Goal: Information Seeking & Learning: Learn about a topic

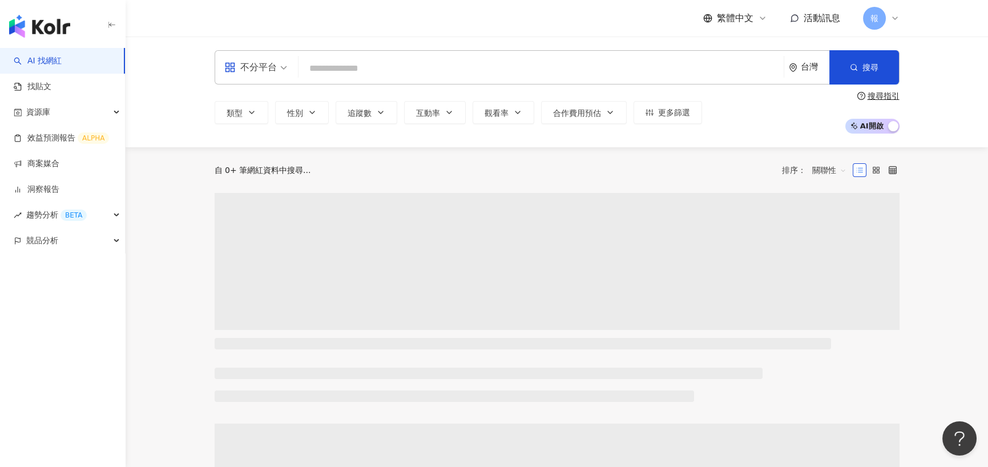
click at [340, 71] on input "search" at bounding box center [541, 69] width 476 height 22
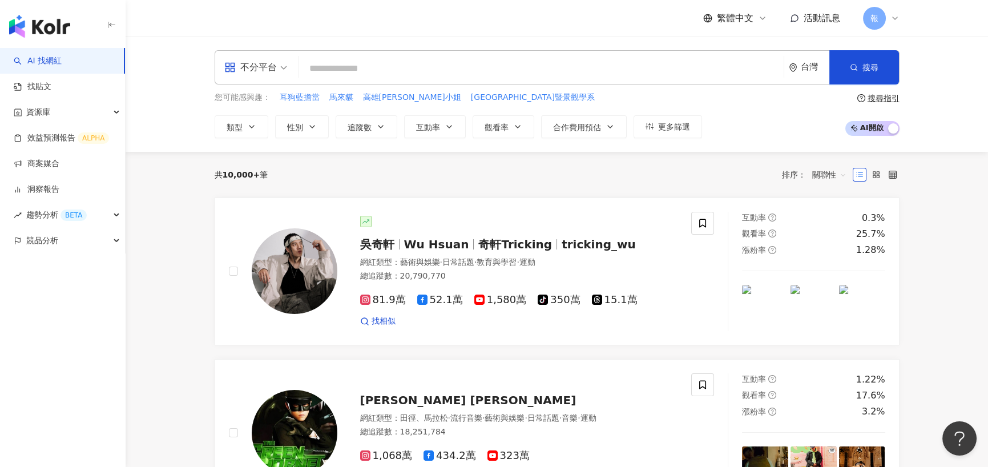
click at [275, 73] on div "不分平台" at bounding box center [250, 67] width 53 height 18
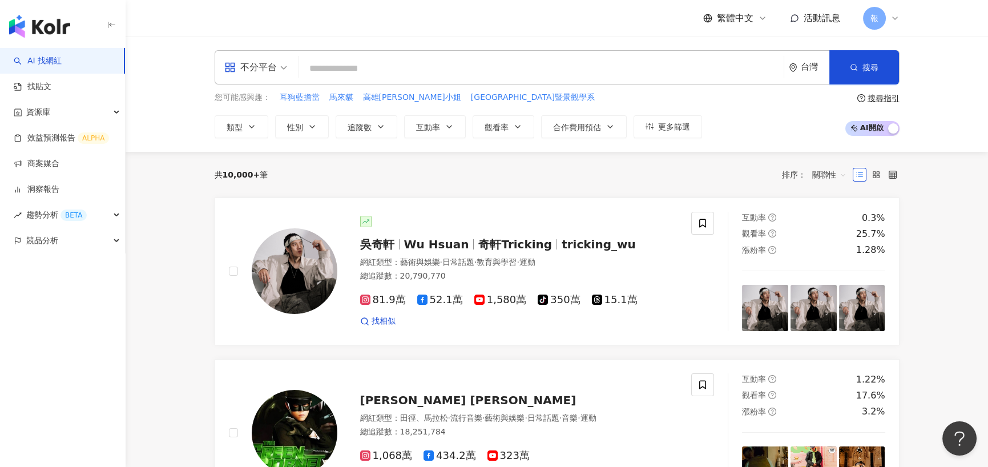
click at [352, 73] on input "search" at bounding box center [541, 69] width 476 height 22
click at [690, 132] on button "更多篩選" at bounding box center [668, 126] width 69 height 23
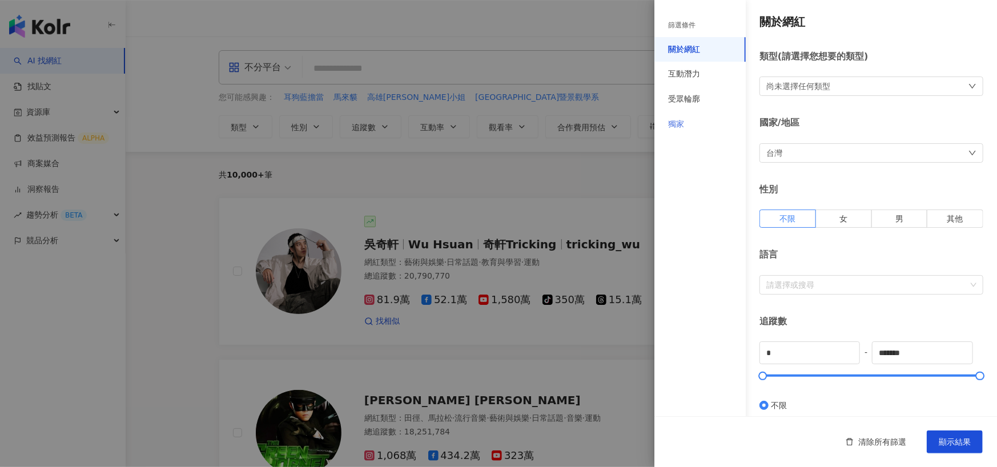
click at [717, 123] on div "獨家" at bounding box center [699, 124] width 91 height 25
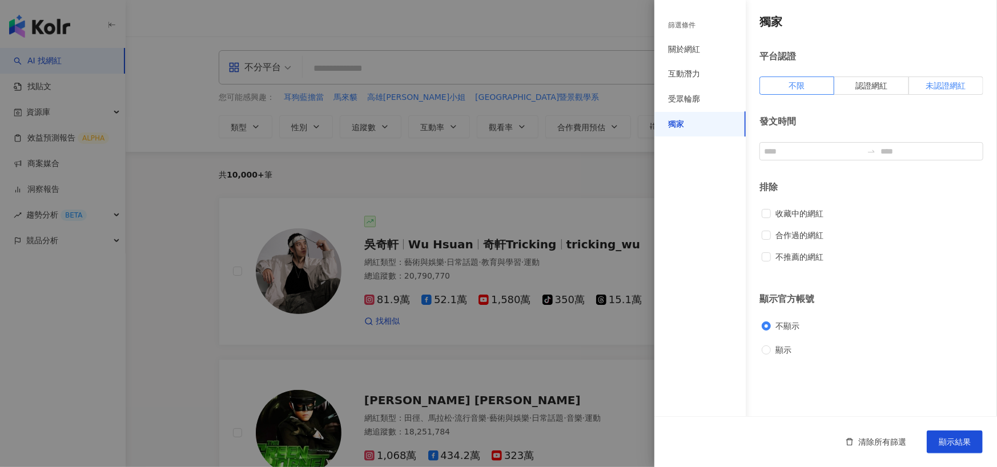
click at [931, 85] on span "未認證網紅" at bounding box center [945, 85] width 40 height 9
click at [787, 87] on label "不限" at bounding box center [796, 86] width 75 height 18
click at [805, 151] on input at bounding box center [813, 151] width 98 height 13
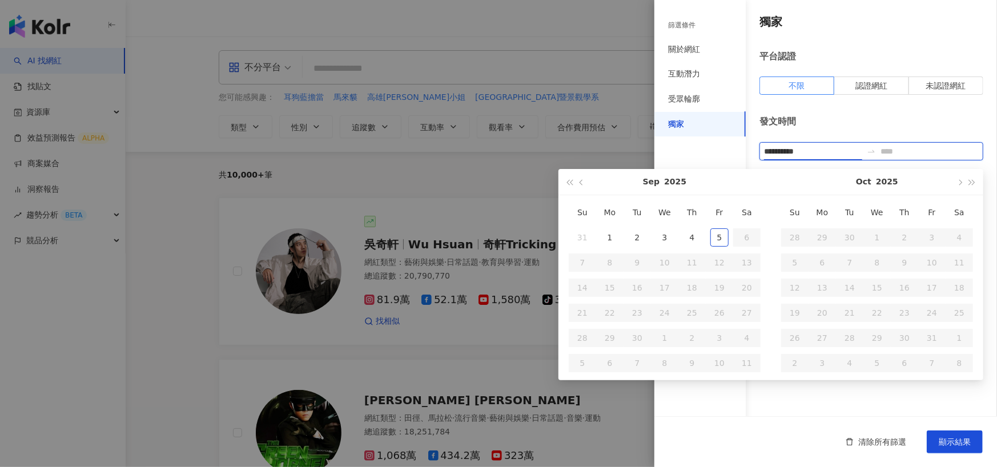
type input "**********"
click at [581, 185] on button "button" at bounding box center [581, 182] width 13 height 26
type input "**********"
click at [716, 239] on div "1" at bounding box center [719, 237] width 18 height 18
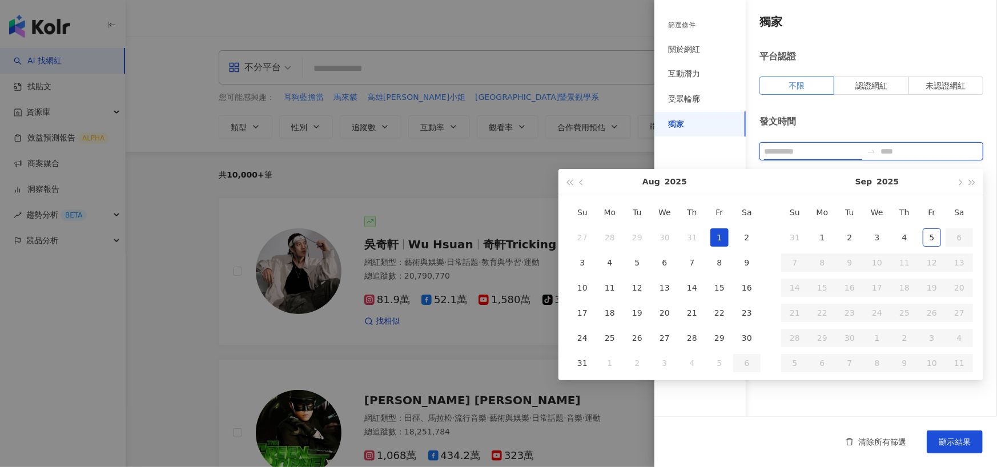
type input "**********"
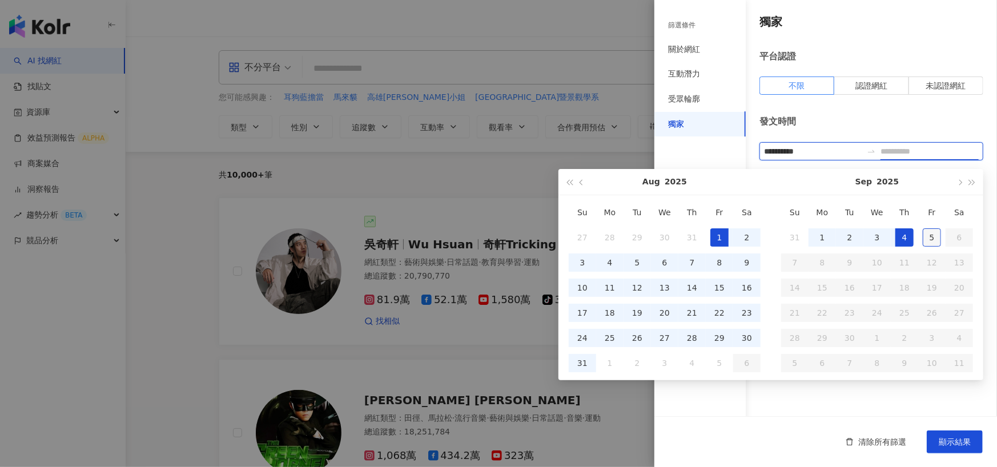
type input "**********"
click at [924, 237] on div "5" at bounding box center [932, 237] width 18 height 18
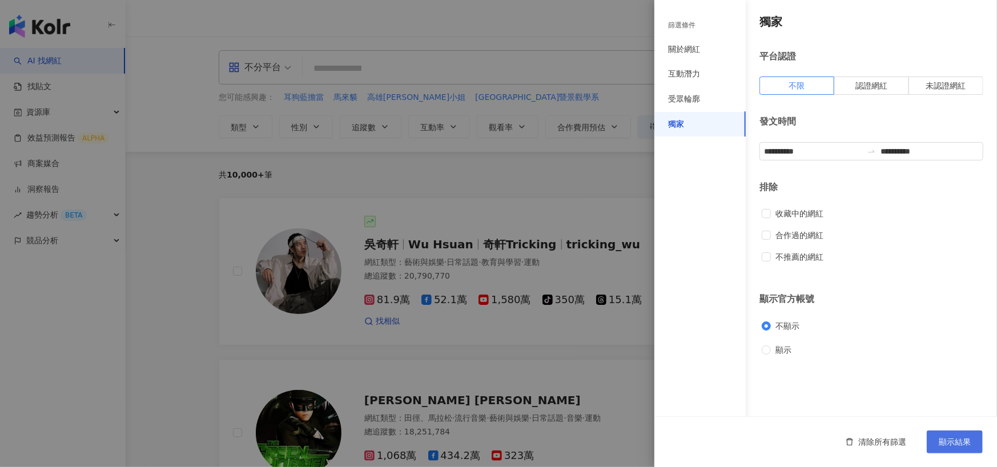
click at [944, 438] on span "顯示結果" at bounding box center [955, 441] width 32 height 9
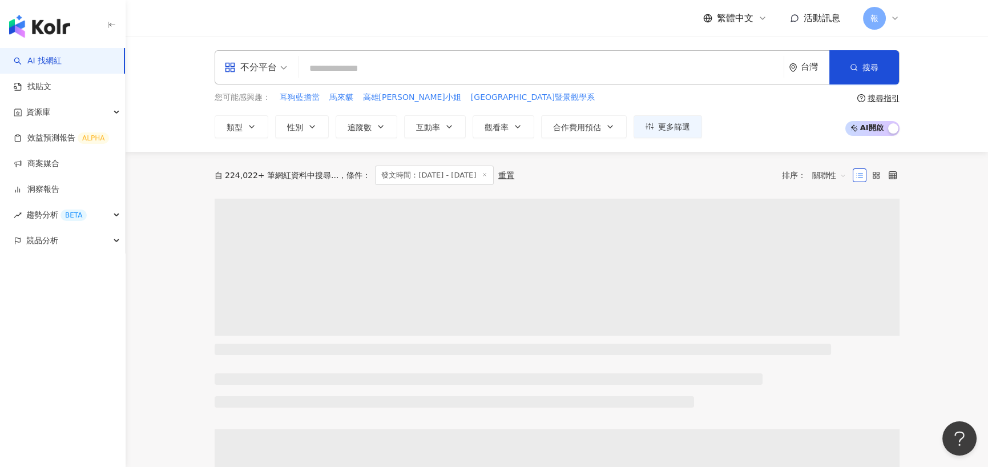
click at [386, 58] on input "search" at bounding box center [541, 69] width 476 height 22
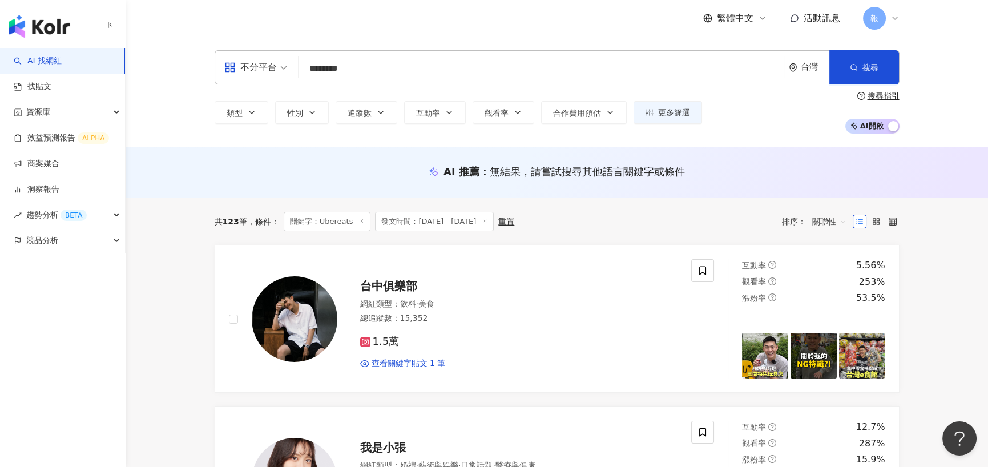
click at [365, 67] on input "********" at bounding box center [541, 69] width 476 height 22
drag, startPoint x: 365, startPoint y: 67, endPoint x: 300, endPoint y: 67, distance: 65.7
click at [300, 67] on div "不分平台 Ubereats ******** 台灣 搜尋 7d7a1363-4f49-4dfe-8c26-daa8833d2ad0 Uber Eats Tai…" at bounding box center [557, 67] width 685 height 34
click at [352, 77] on input "********" at bounding box center [541, 69] width 476 height 22
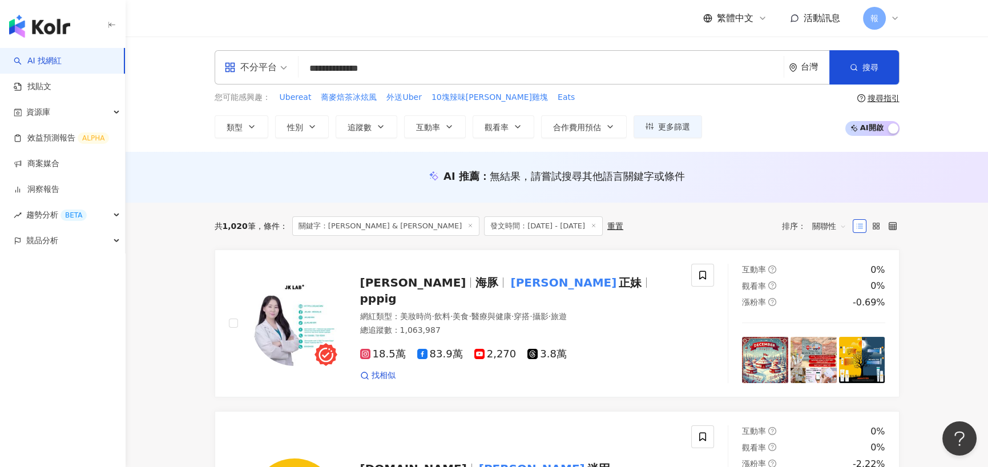
click at [164, 197] on div "AI 推薦 ： 無結果，請嘗試搜尋其他語言關鍵字或條件" at bounding box center [557, 177] width 863 height 51
click at [235, 124] on span "類型" at bounding box center [235, 127] width 16 height 9
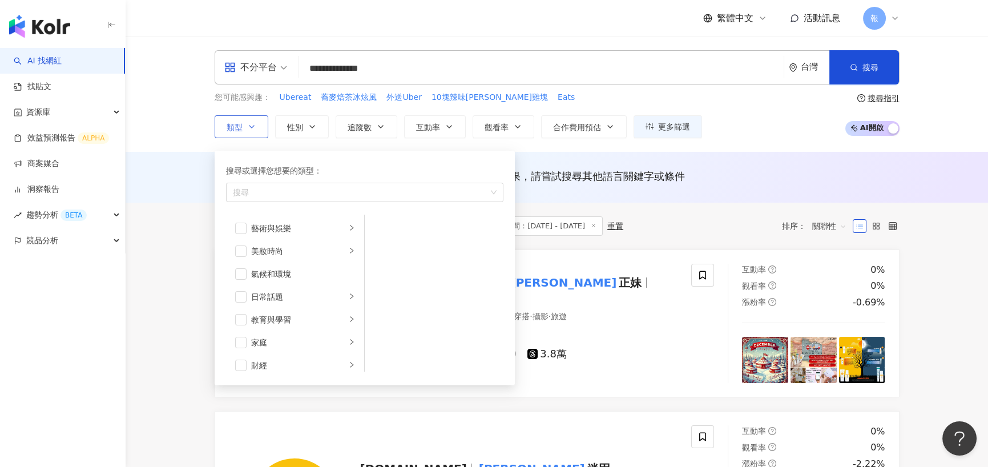
click at [235, 124] on span "類型" at bounding box center [235, 127] width 16 height 9
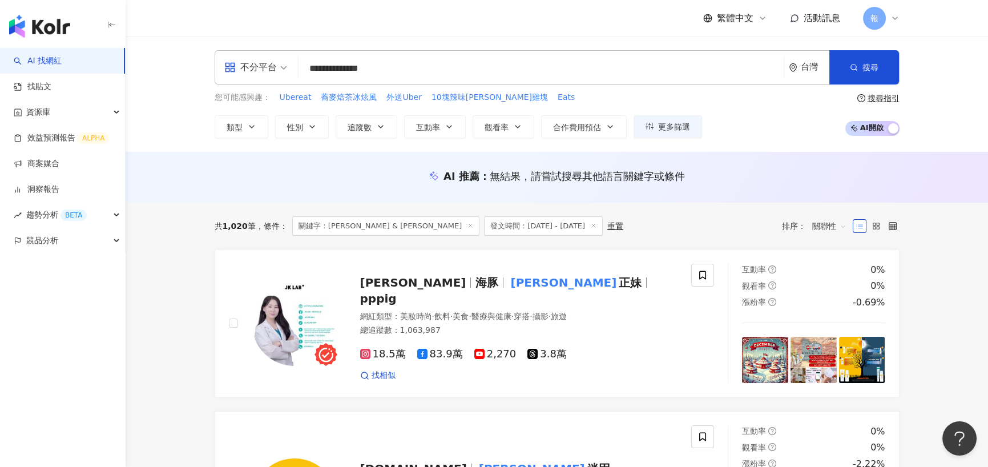
click at [359, 74] on input "**********" at bounding box center [541, 69] width 476 height 22
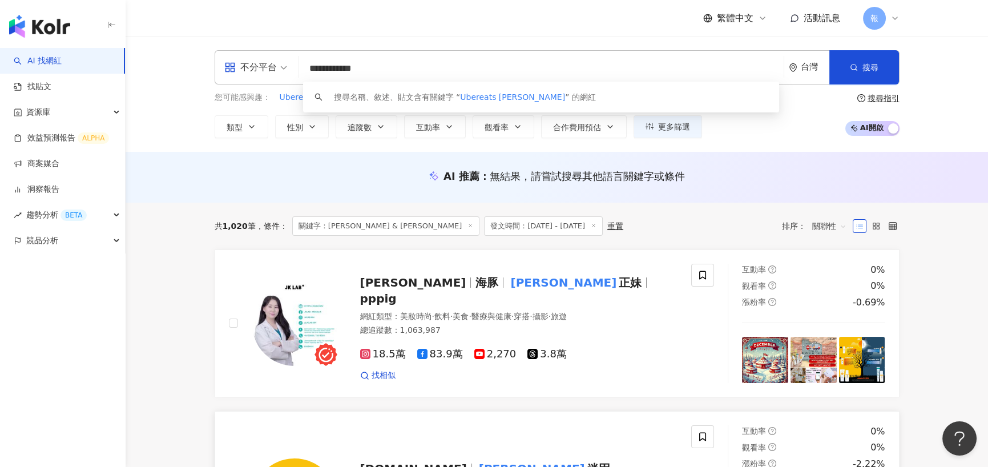
type input "**********"
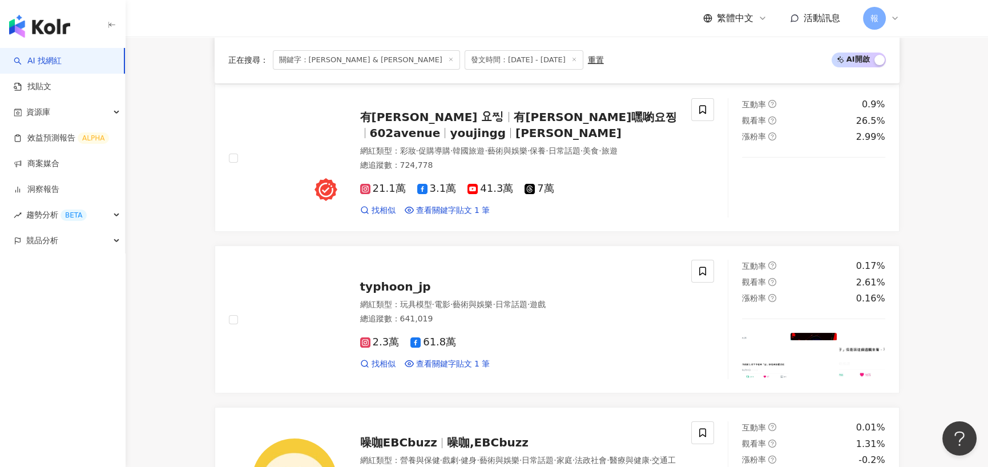
scroll to position [685, 0]
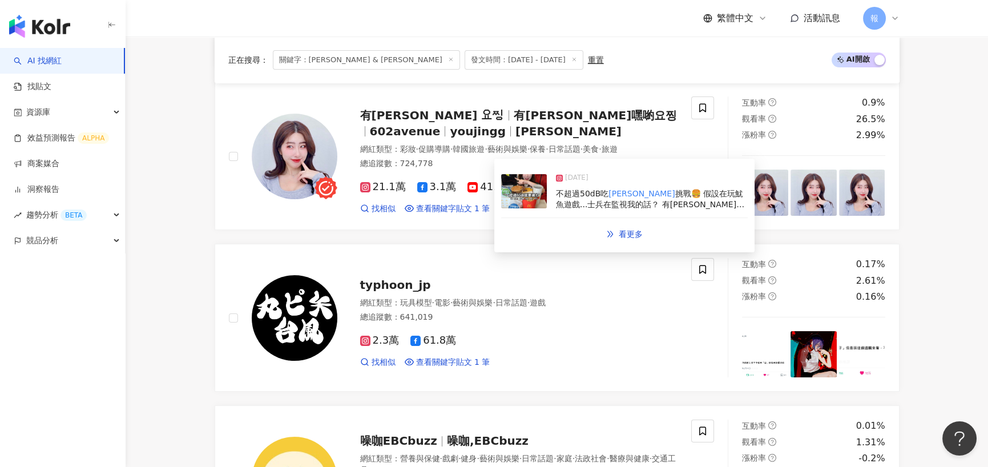
click at [634, 196] on span "挑戰🍔 假設在玩魷魚遊戲...士兵在監視我的話？ 有璟嚇到尖叫了哈哈哈哈哈哈 今天吃了" at bounding box center [650, 204] width 188 height 31
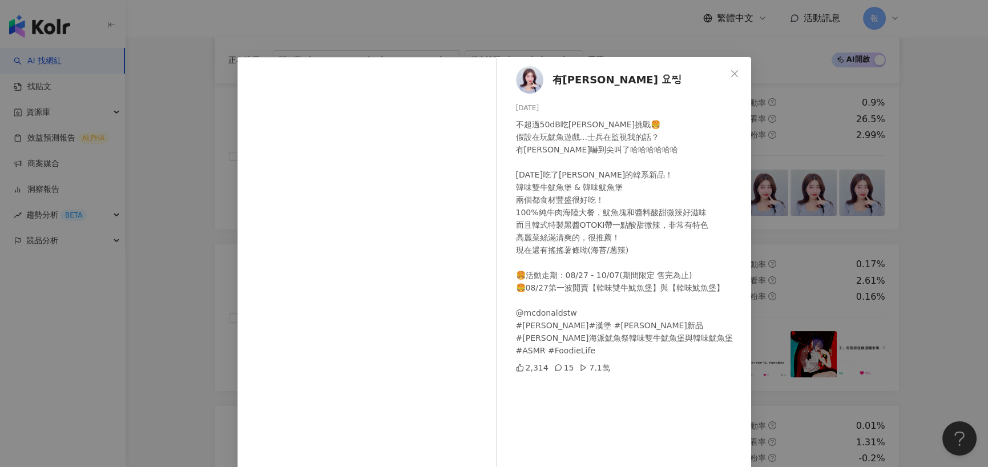
click at [189, 239] on div "有璟 요찡 2025/8/28 不超過50dB吃麥當勞挑戰🍔 假設在玩魷魚遊戲...士兵在監視我的話？ 有璟嚇到尖叫了哈哈哈哈哈哈 今天吃了麥當勞的韓系…" at bounding box center [494, 233] width 988 height 467
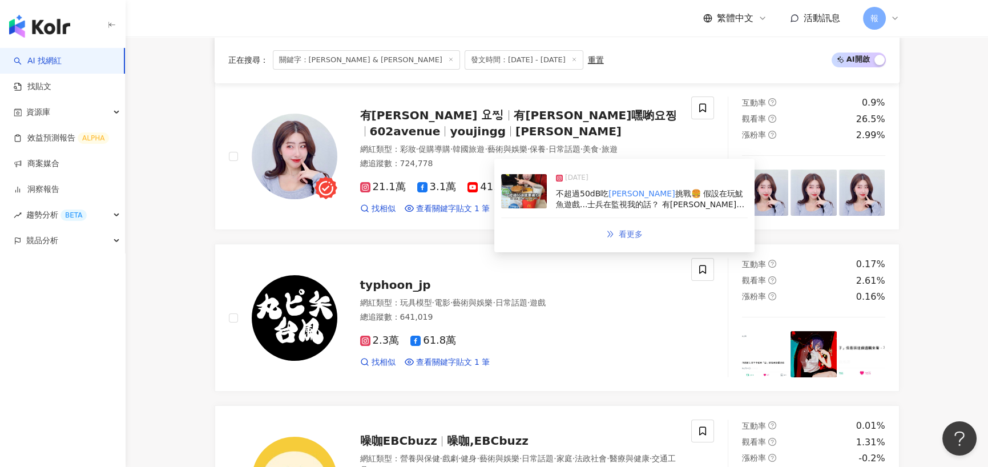
click at [617, 237] on link "看更多" at bounding box center [624, 234] width 61 height 23
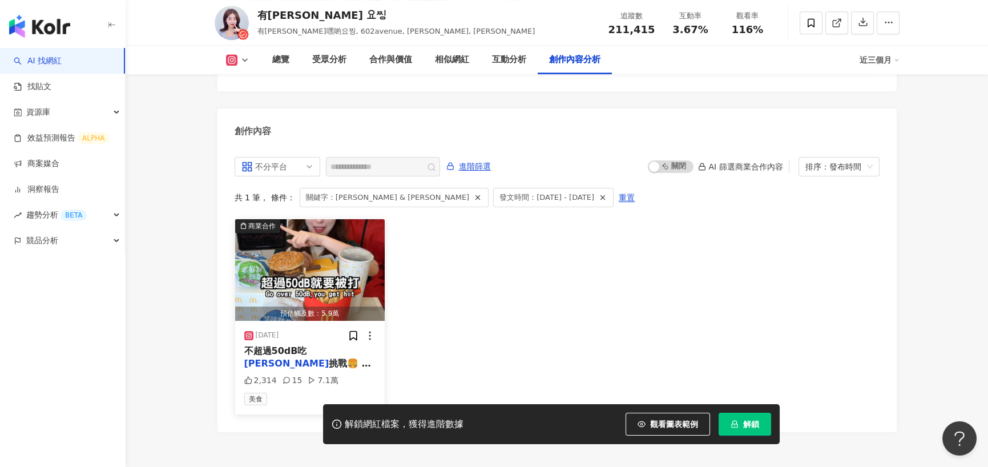
click at [295, 358] on span "挑戰🍔 假設在玩魷魚遊戲...士兵在監視我的話？ 有璟嚇到尖叫了哈哈哈哈哈哈 今天吃了" at bounding box center [308, 389] width 129 height 62
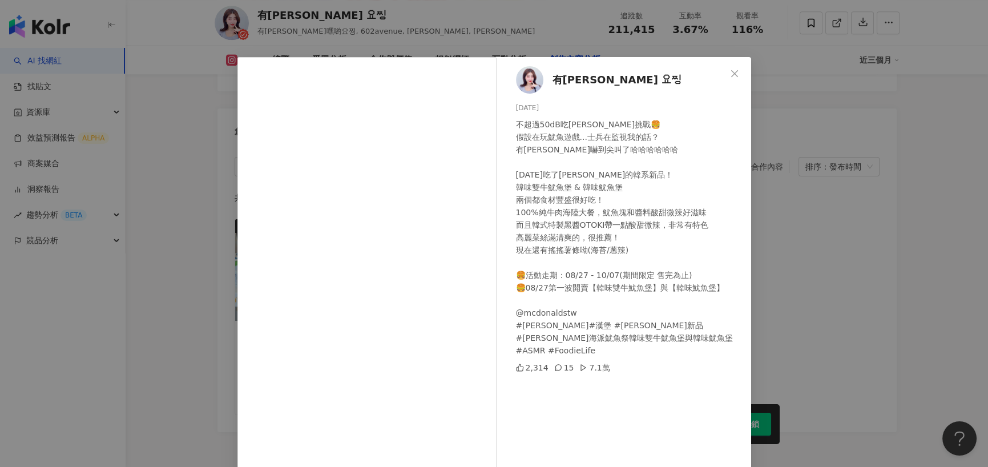
click at [856, 321] on div "有璟 요찡 2025/8/28 不超過50dB吃麥當勞挑戰🍔 假設在玩魷魚遊戲...士兵在監視我的話？ 有璟嚇到尖叫了哈哈哈哈哈哈 今天吃了麥當勞的韓系…" at bounding box center [494, 233] width 988 height 467
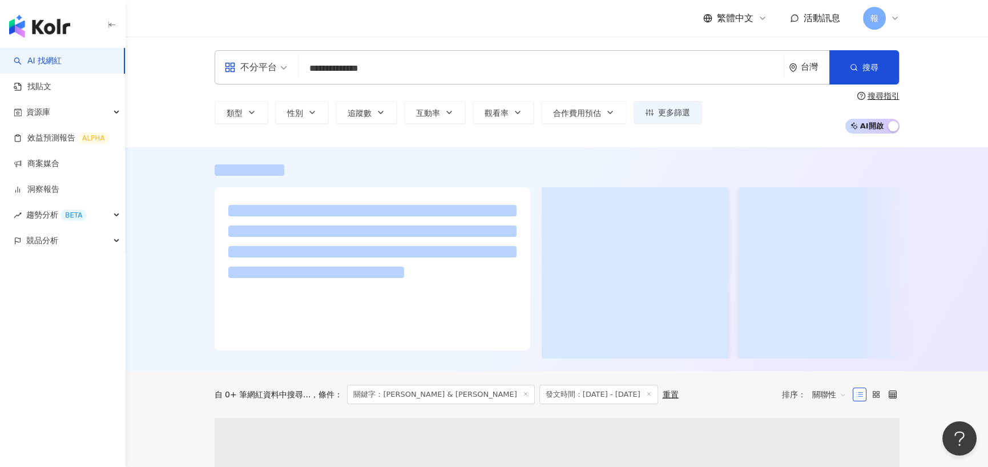
click at [571, 97] on div "**********" at bounding box center [557, 91] width 731 height 83
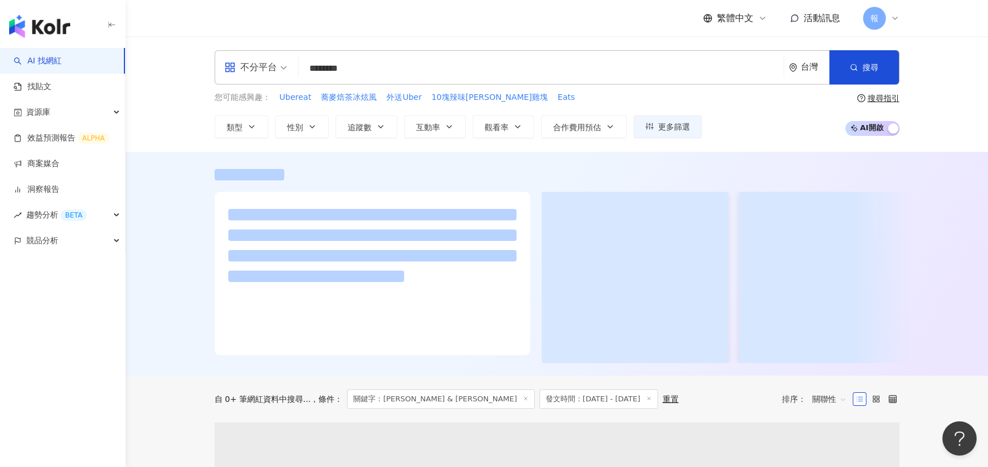
type input "********"
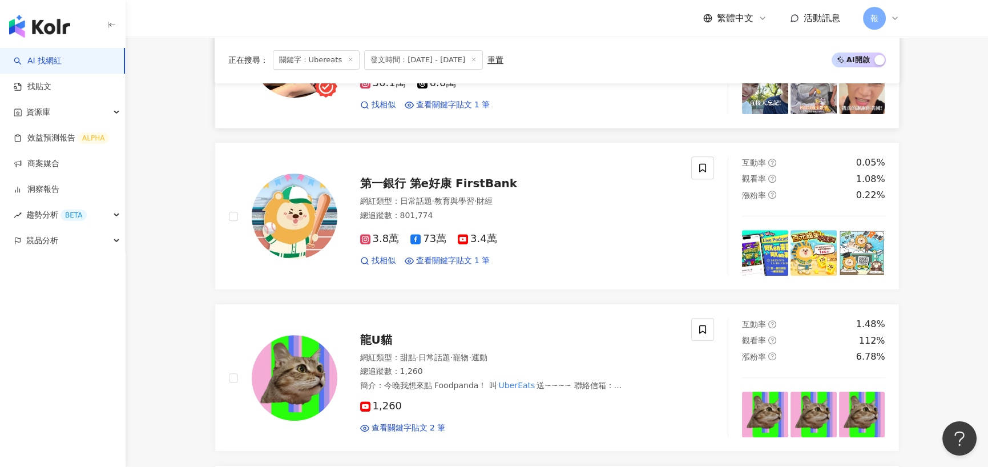
scroll to position [1313, 0]
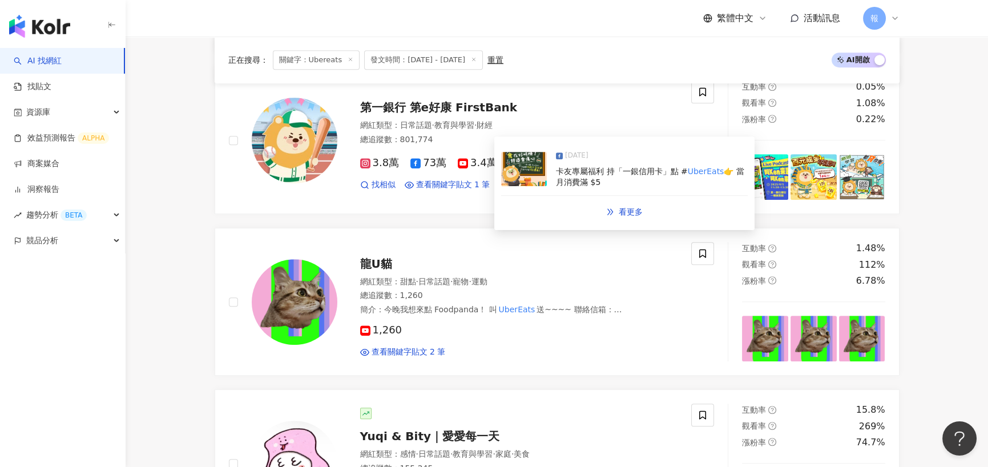
click at [624, 176] on span "卡友專屬福利 持「一銀信用卡」點 #" at bounding box center [622, 171] width 132 height 9
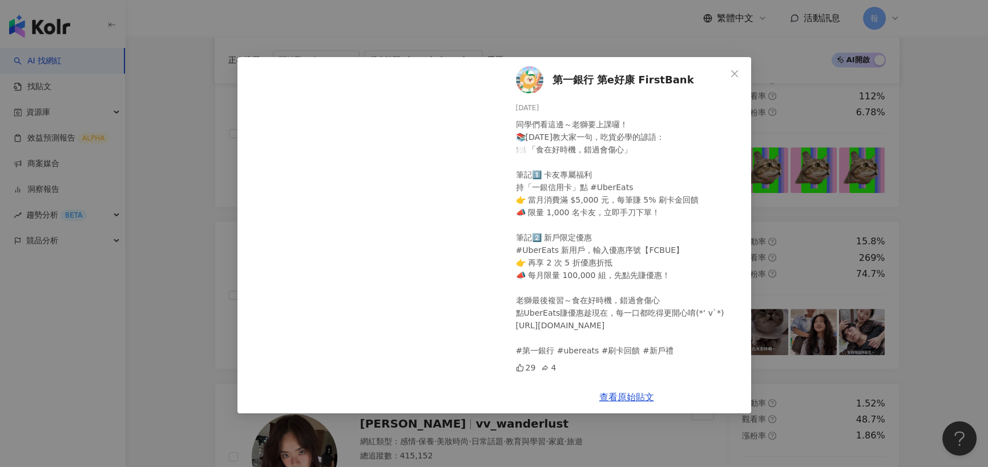
scroll to position [1484, 0]
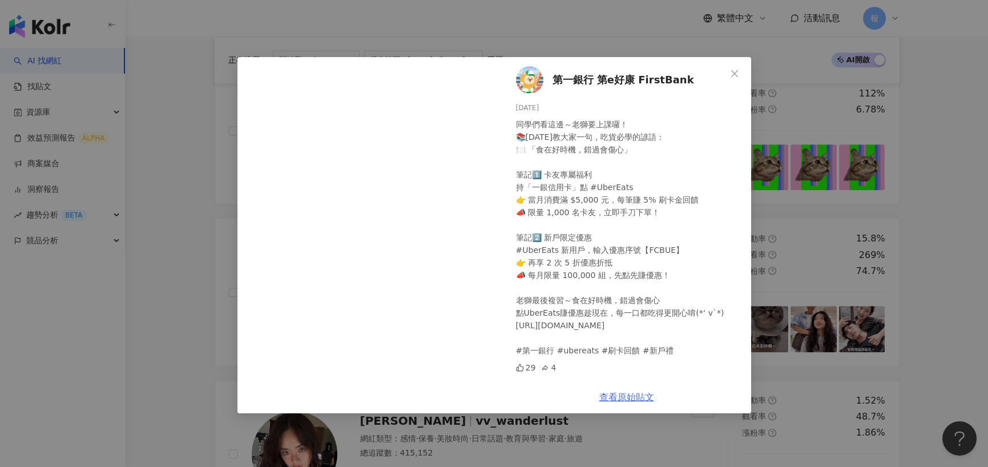
click at [642, 398] on link "查看原始貼文" at bounding box center [626, 397] width 55 height 11
click at [188, 215] on div "第一銀行 第e好康 FirstBank 2025/8/6 同學們看這邊～老獅要上課囉！ 📚今天教大家一句，吃貨必學的諺語： 🍽️ 「食在好時機，錯過會傷心」 …" at bounding box center [494, 233] width 988 height 467
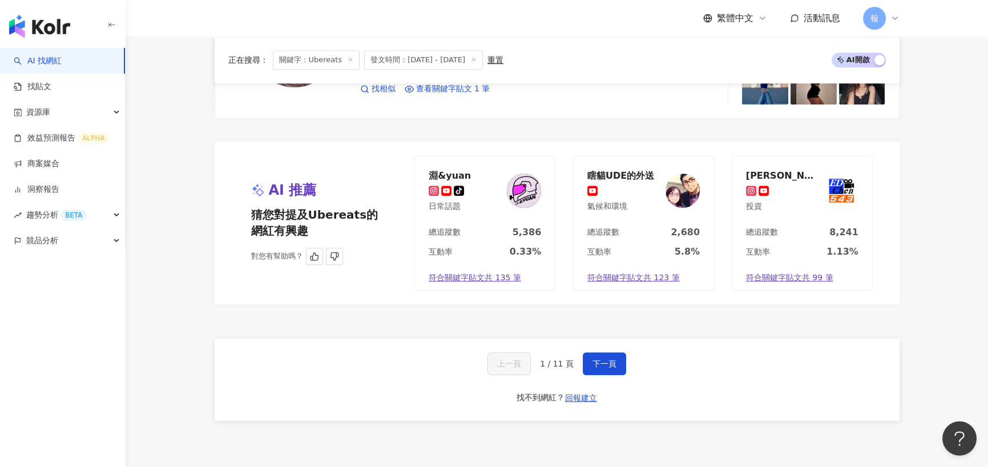
scroll to position [2161, 0]
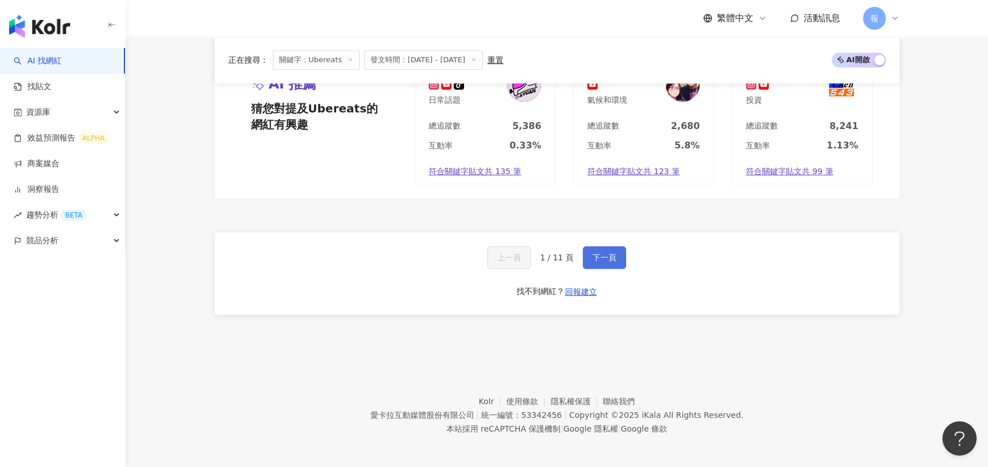
click at [610, 262] on button "下一頁" at bounding box center [604, 257] width 43 height 23
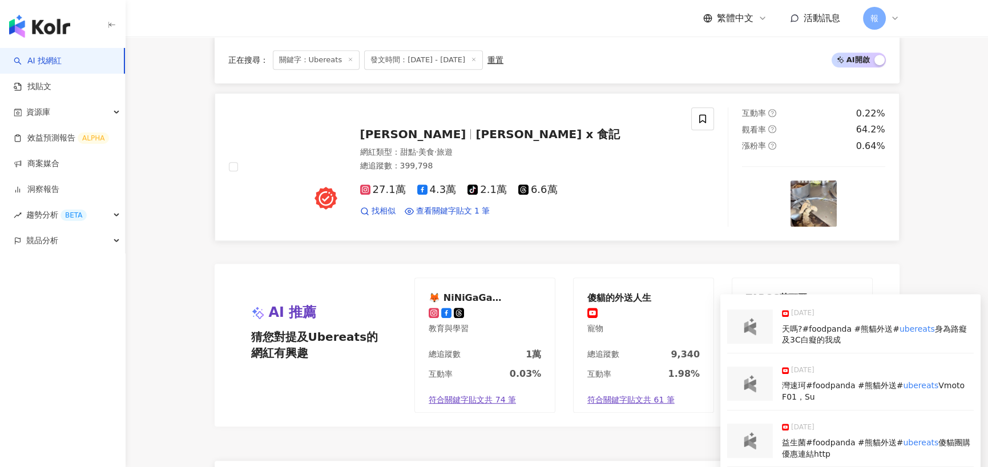
scroll to position [1815, 0]
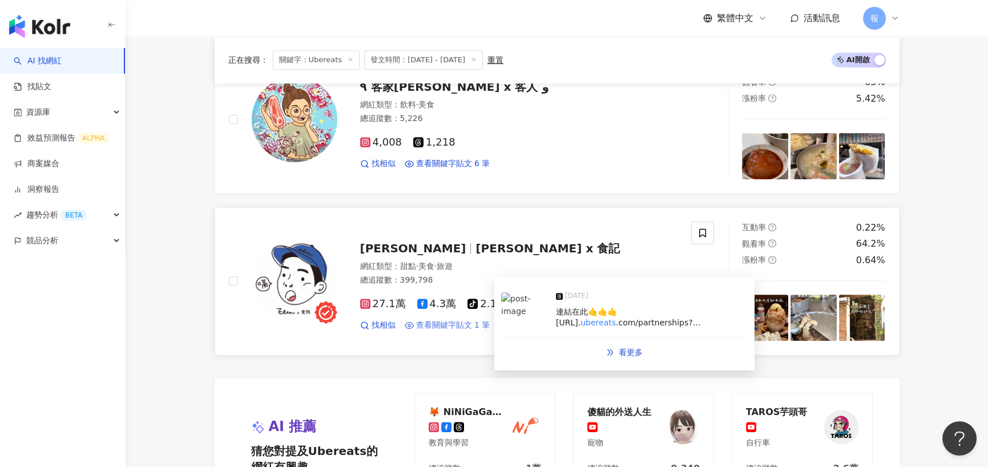
click at [471, 325] on span "查看關鍵字貼文 1 筆" at bounding box center [453, 325] width 74 height 11
click at [634, 349] on span "看更多" at bounding box center [631, 352] width 24 height 9
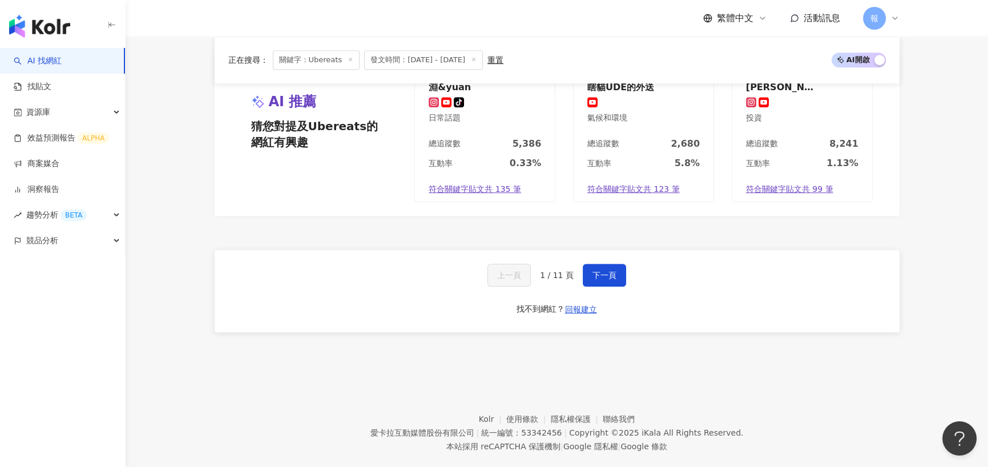
scroll to position [2161, 0]
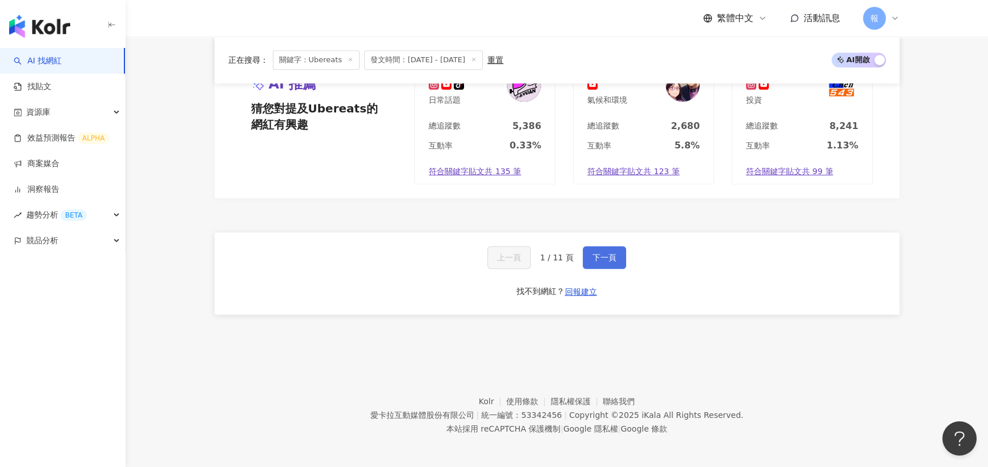
click at [593, 246] on button "下一頁" at bounding box center [604, 257] width 43 height 23
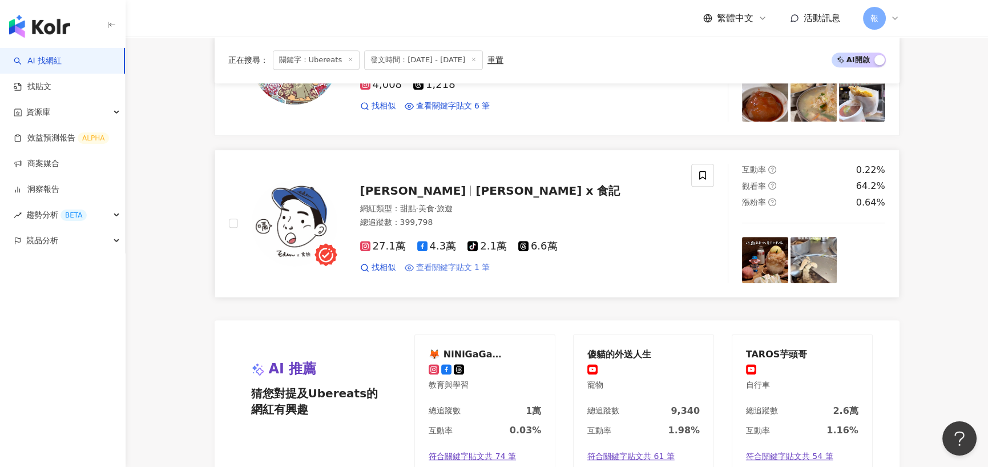
scroll to position [1873, 0]
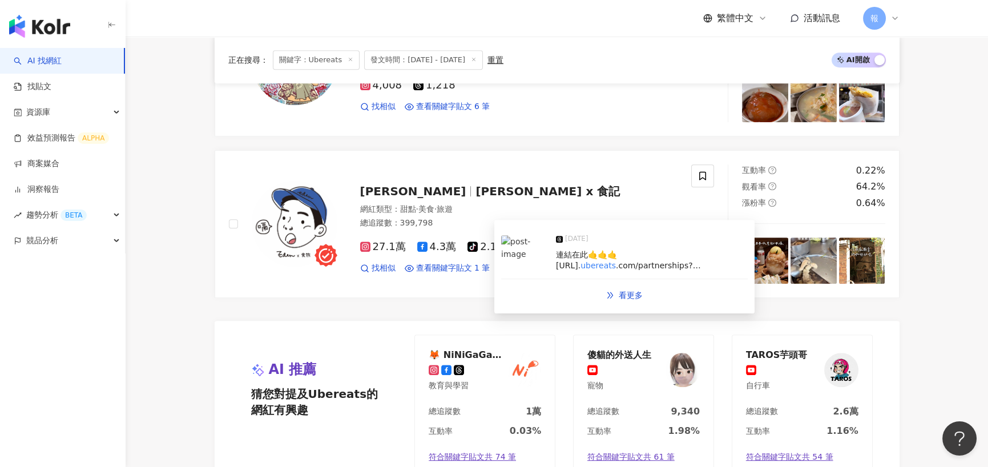
click at [634, 258] on div "連結在此🤙🤙🤙 [URL]. ubereats .com/partnerships?code=groupCode%7ETW_PTC_CUB_2mo_20250…" at bounding box center [652, 260] width 192 height 22
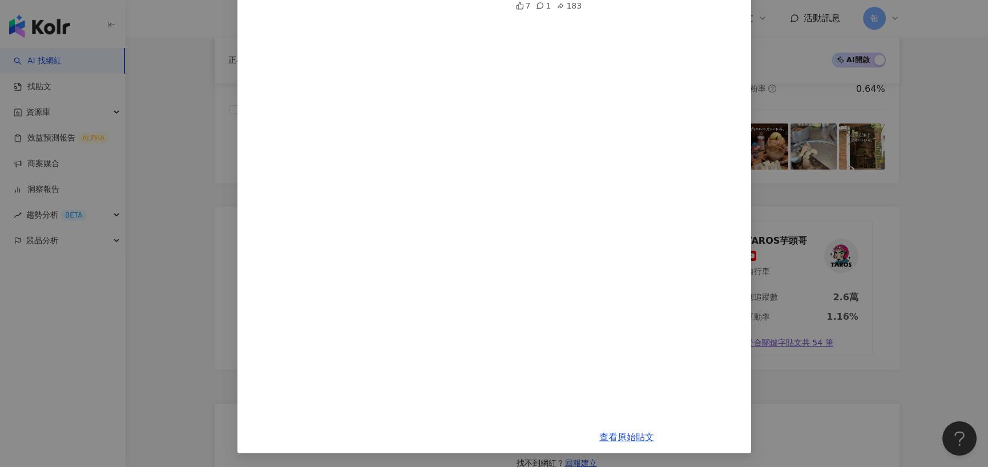
scroll to position [1987, 0]
click at [615, 436] on link "查看原始貼文" at bounding box center [626, 437] width 55 height 11
click at [635, 442] on link "查看原始貼文" at bounding box center [626, 437] width 55 height 11
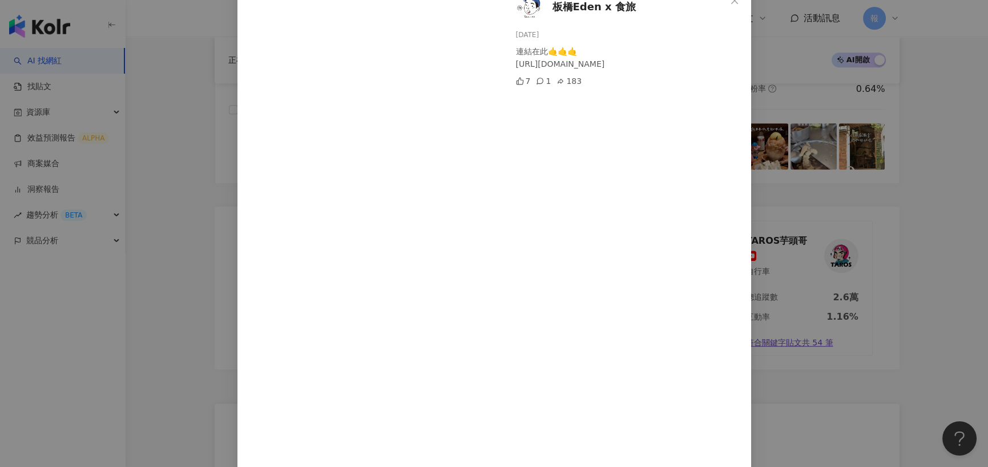
scroll to position [0, 0]
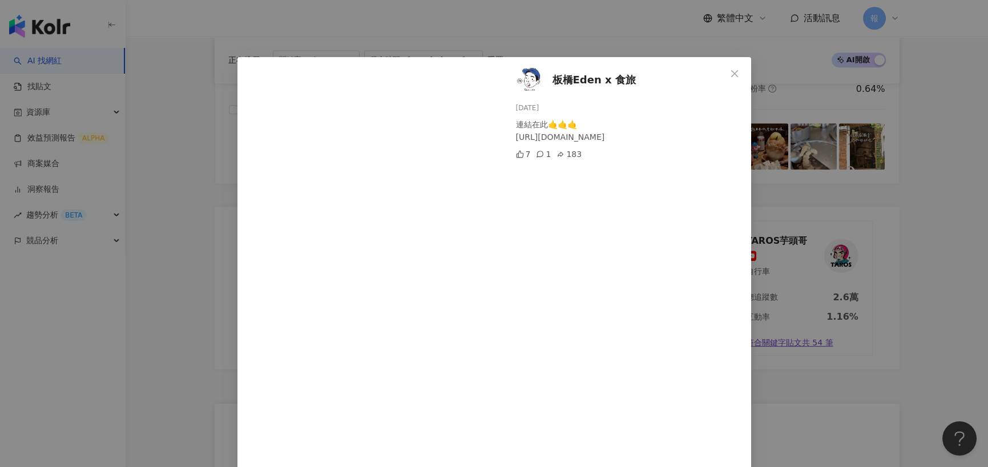
click at [210, 198] on div "板橋Eden x 食旅 [DATE] 連結在此🤙🤙🤙 [URL][DOMAIN_NAME] 7 1 183 查看原始貼文" at bounding box center [494, 233] width 988 height 467
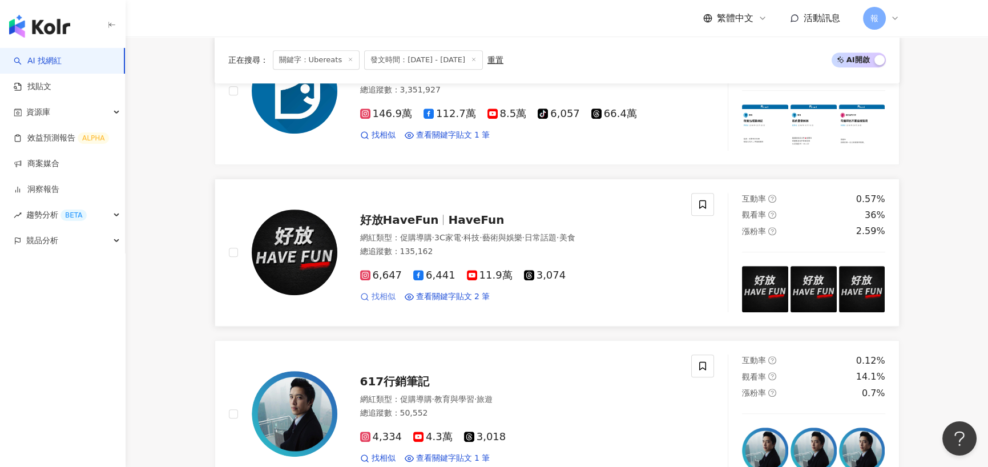
scroll to position [1359, 0]
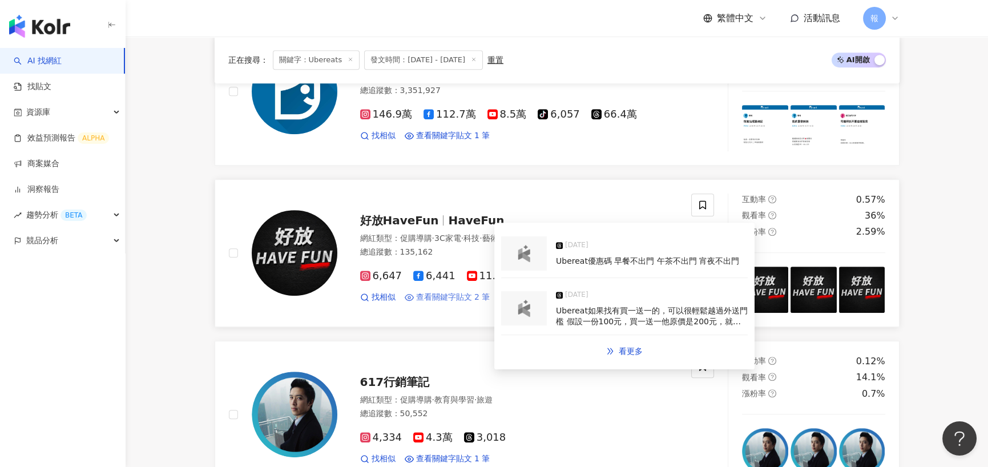
click at [451, 292] on span "查看關鍵字貼文 2 筆" at bounding box center [453, 297] width 74 height 11
click at [622, 258] on span "Ubereat優惠碼 早餐不出門 午茶不出門 宵夜不出門" at bounding box center [647, 260] width 183 height 9
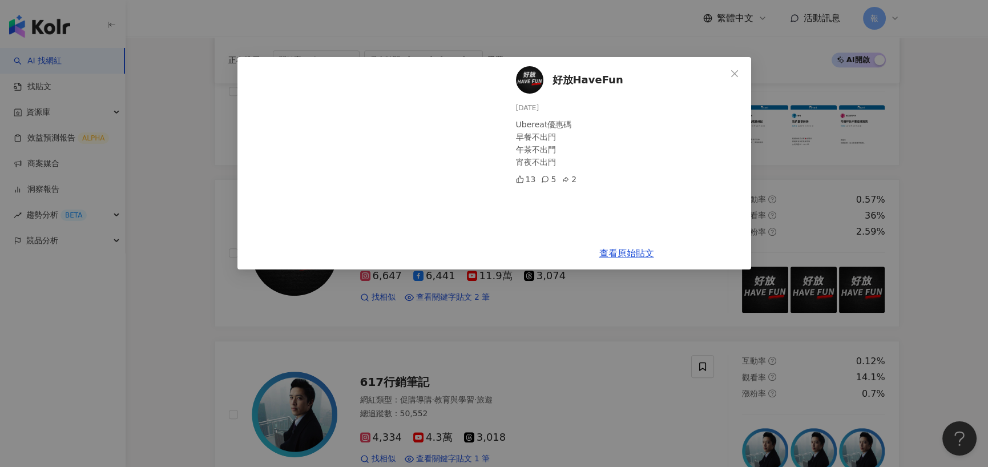
click at [166, 338] on div "好放HaveFun [DATE] Ubereat優惠碼 早餐不出門 午茶不出門 宵夜不出門 13 5 2 查看原始貼文" at bounding box center [494, 233] width 988 height 467
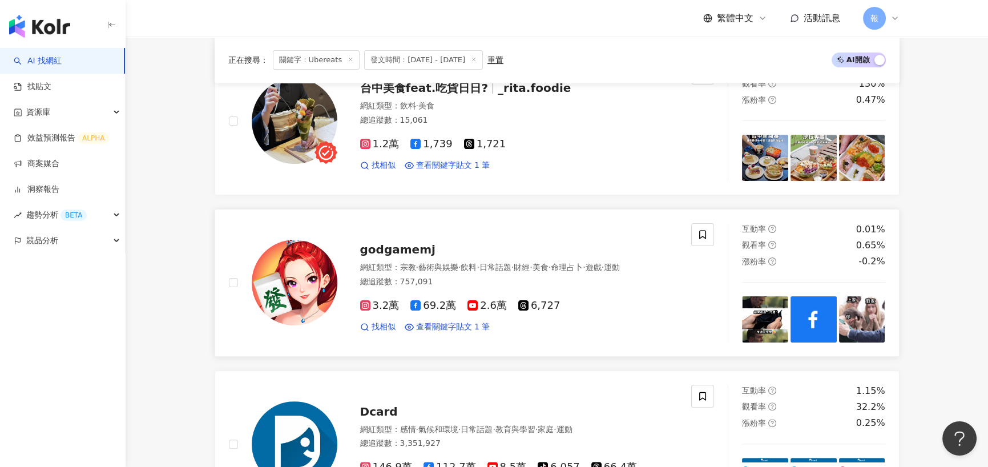
scroll to position [1016, 0]
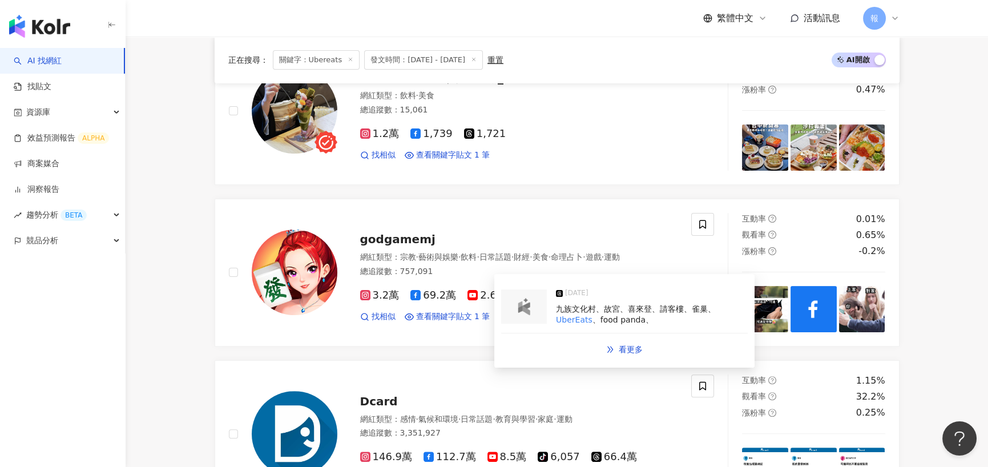
click at [585, 304] on span "九族文化村、故宮、喜來登、請客樓、雀巢、" at bounding box center [636, 308] width 160 height 9
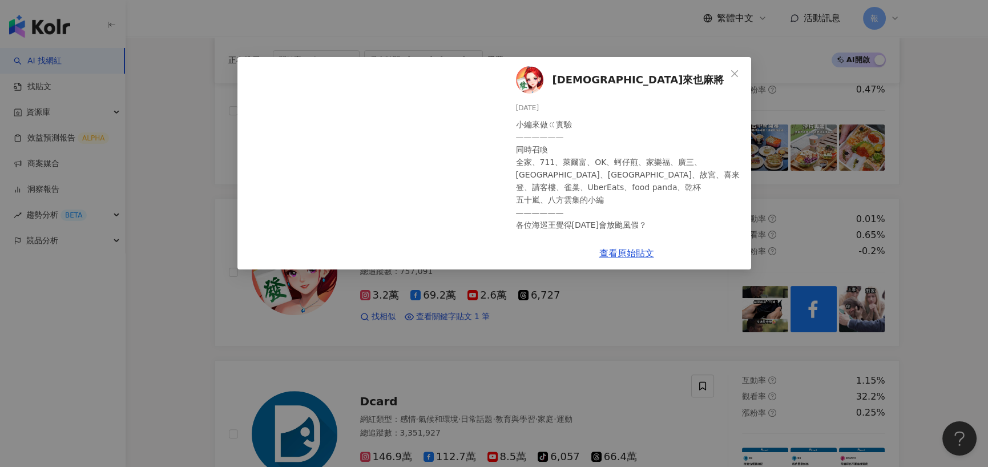
click at [261, 280] on div "神來也麻將 [DATE] 小編來做ㄍ實驗 —————— 同時召喚 全家、711、萊爾富、OK、蚵仔煎、家樂福、廣三、[GEOGRAPHIC_DATA]、九族文…" at bounding box center [494, 233] width 988 height 467
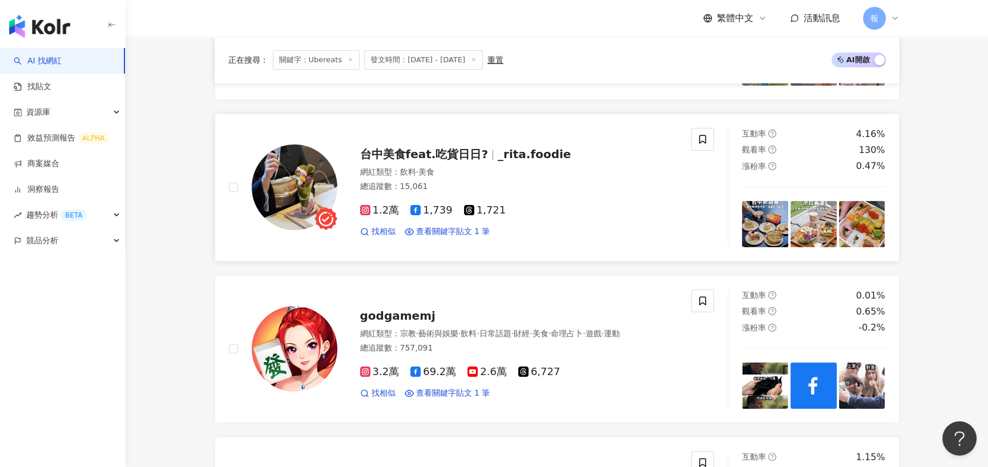
scroll to position [845, 0]
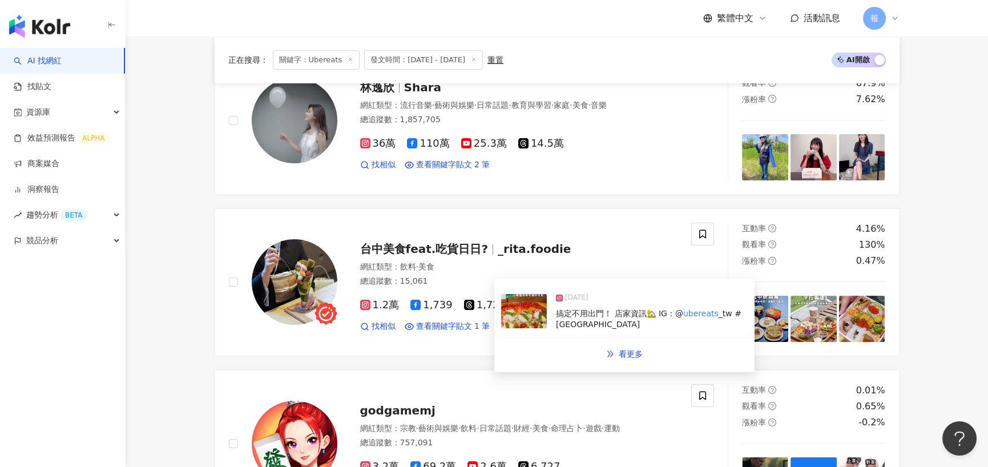
click at [623, 317] on span "搞定不用出門！ 店家資訊🏡 IG：@" at bounding box center [619, 313] width 127 height 9
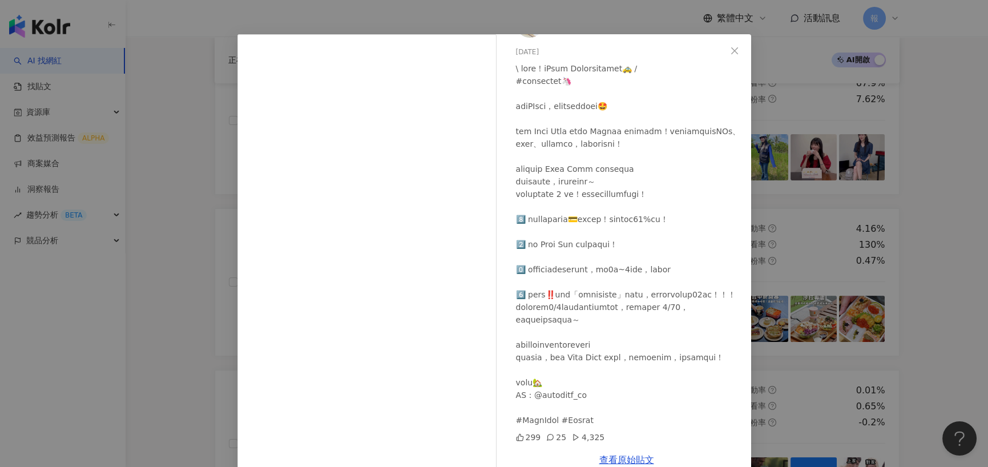
scroll to position [46, 0]
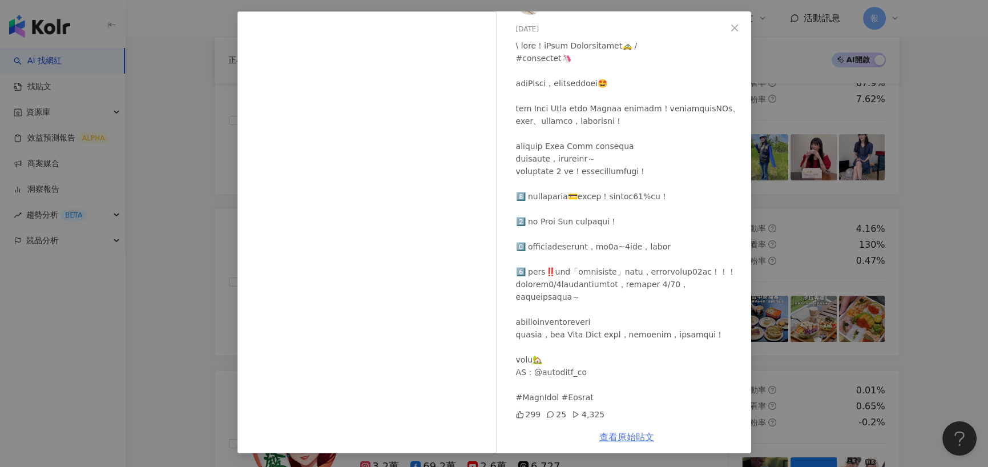
click at [621, 434] on link "查看原始貼文" at bounding box center [626, 437] width 55 height 11
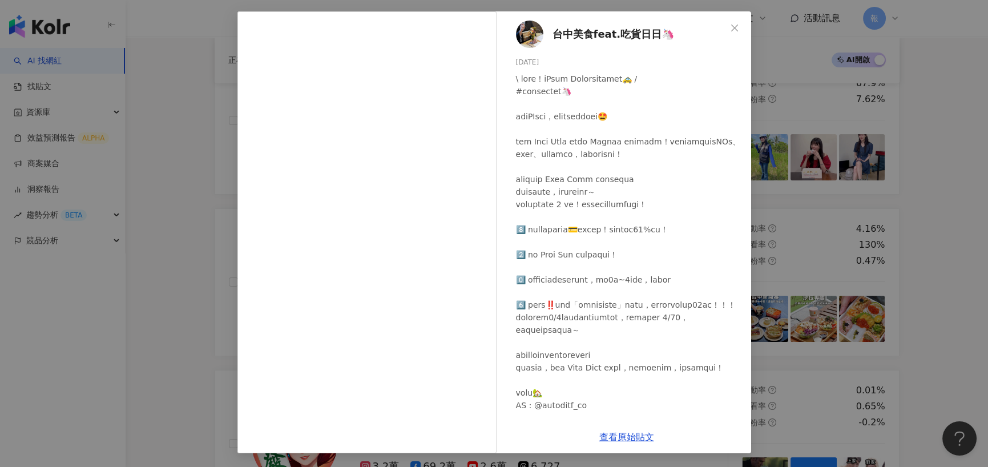
click at [209, 254] on div "台中美食feat.吃貨日日🦄 [DATE] 299 25 4,325 查看原始貼文" at bounding box center [494, 233] width 988 height 467
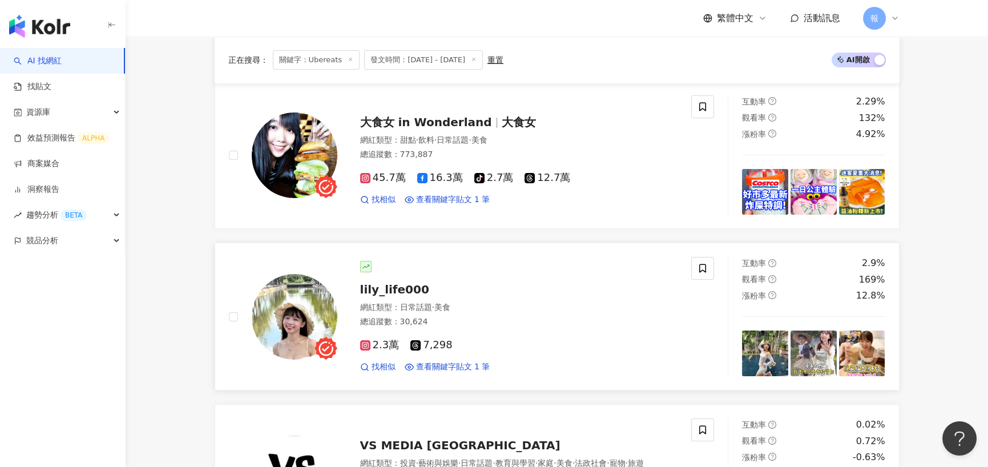
scroll to position [160, 0]
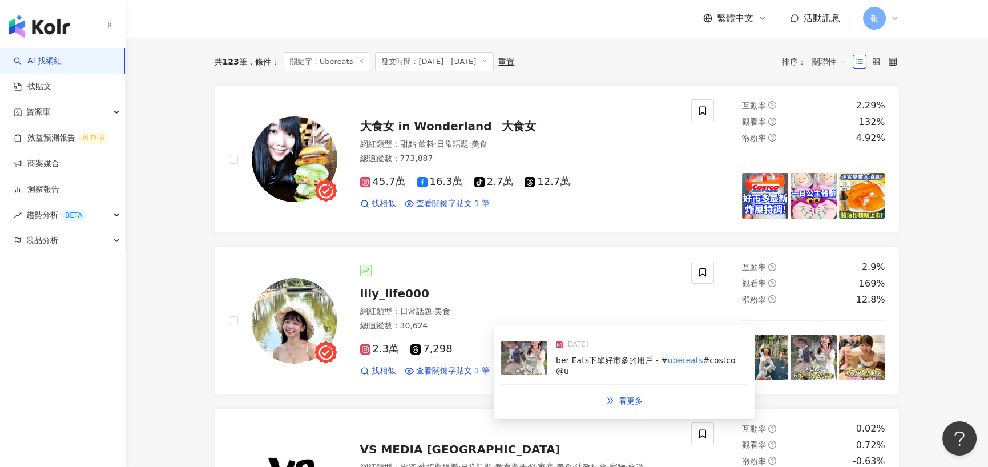
click at [628, 355] on div "[DATE]" at bounding box center [652, 347] width 192 height 16
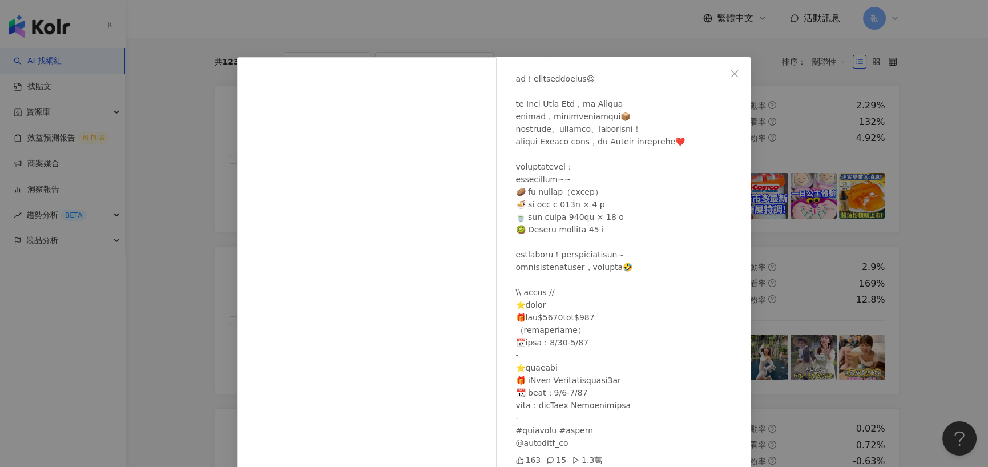
scroll to position [95, 0]
click at [200, 200] on div "[PERSON_NAME]💛 [DATE] 163 15 1.3萬 查看原始貼文" at bounding box center [494, 233] width 988 height 467
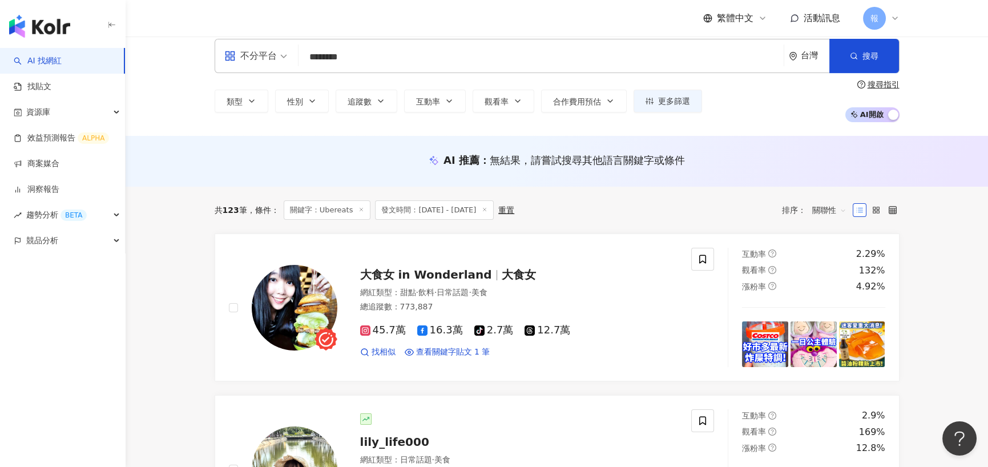
scroll to position [0, 0]
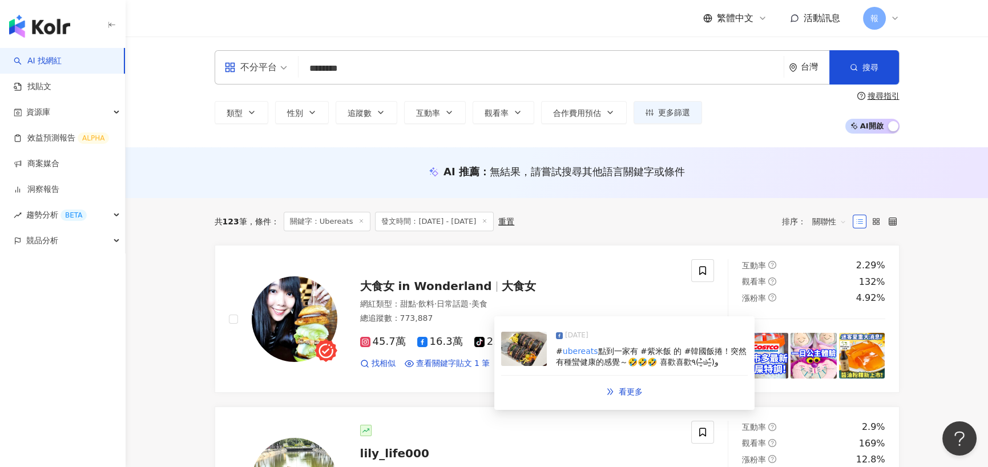
click at [645, 351] on span "點到一家有 #紫米飯 的 #韓國飯捲！突然有種蠻健康的感覺～🤣🤣🤣 喜歡喜歡٩(˃̶͈̀௰˂̶͈́)و" at bounding box center [651, 357] width 191 height 21
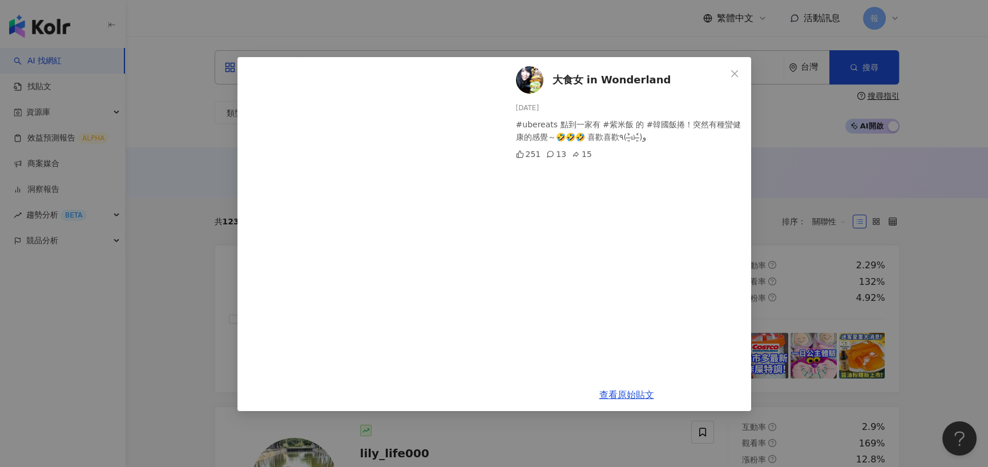
click at [207, 218] on div "大食女 in Wonderland [DATE] #ubereats 點到一家有 #紫米飯 的 #韓國飯捲！突然有種蠻健康的感覺～🤣🤣🤣 喜歡喜歡٩(˃̶͈̀…" at bounding box center [494, 233] width 988 height 467
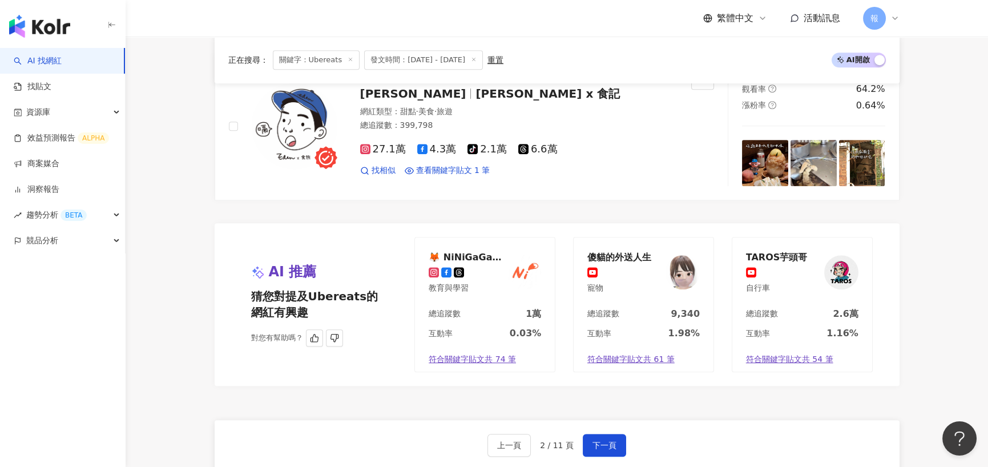
scroll to position [2055, 0]
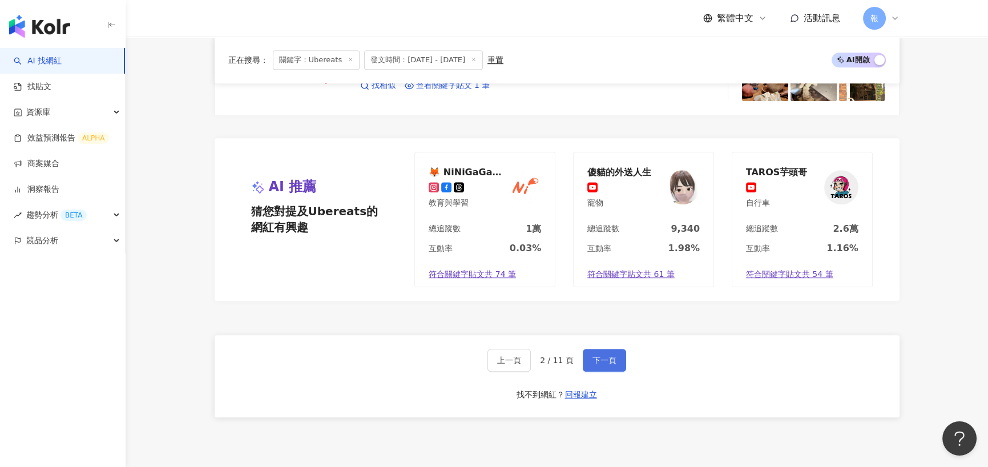
click at [596, 360] on span "下一頁" at bounding box center [605, 360] width 24 height 9
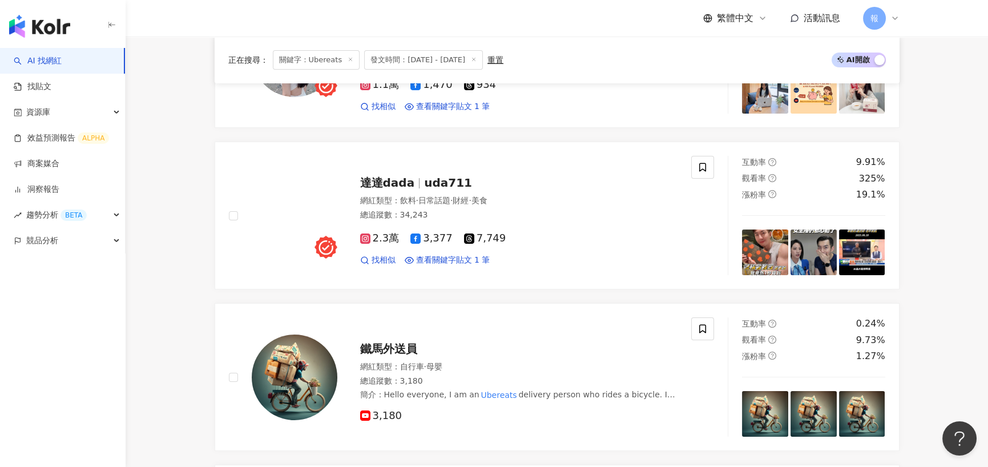
scroll to position [103, 0]
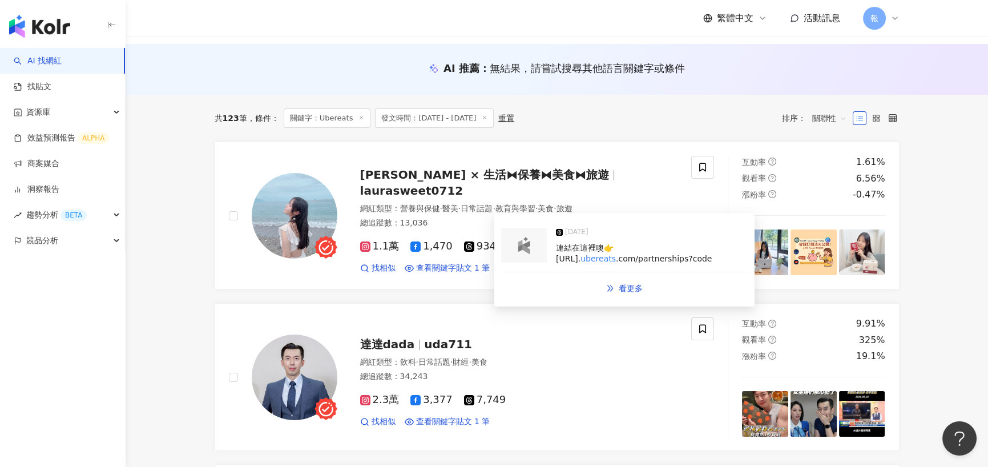
click at [680, 236] on div "[DATE]" at bounding box center [652, 235] width 192 height 16
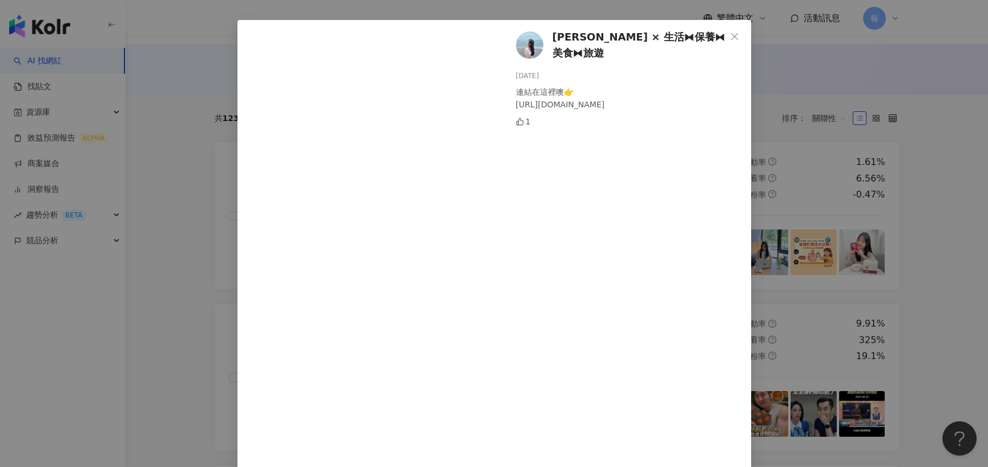
scroll to position [124, 0]
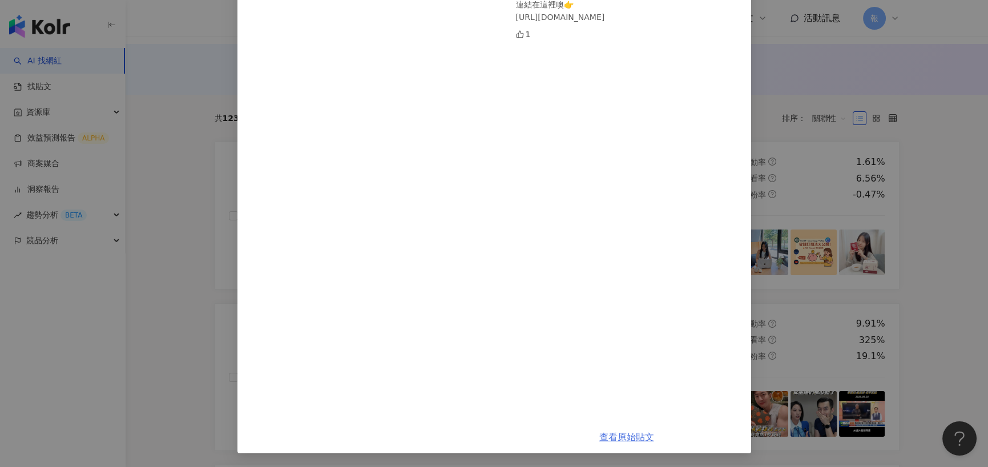
click at [625, 438] on link "查看原始貼文" at bounding box center [626, 437] width 55 height 11
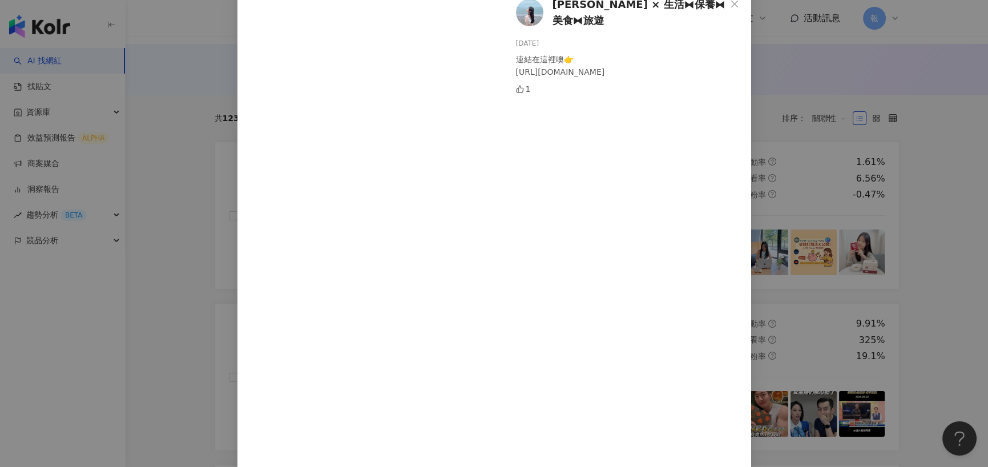
scroll to position [0, 0]
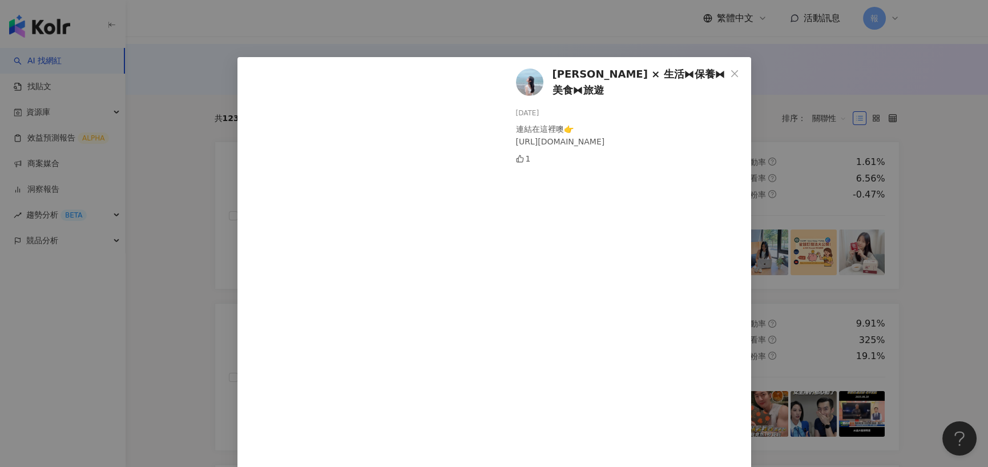
click at [187, 192] on div "[PERSON_NAME] × 生活⧓保養⧓美食⧓旅遊 [DATE] 連結在這裡噢👉 [URL][DOMAIN_NAME] 1 查看原始貼文" at bounding box center [494, 233] width 988 height 467
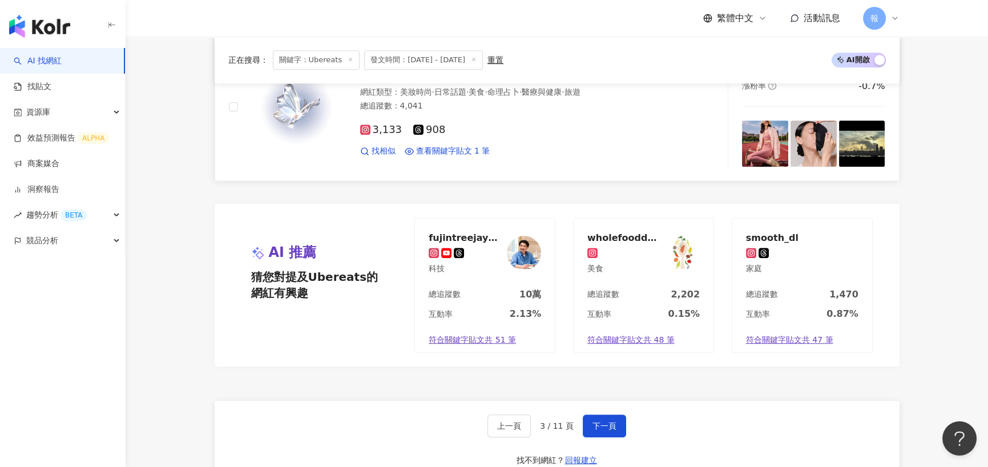
scroll to position [2044, 0]
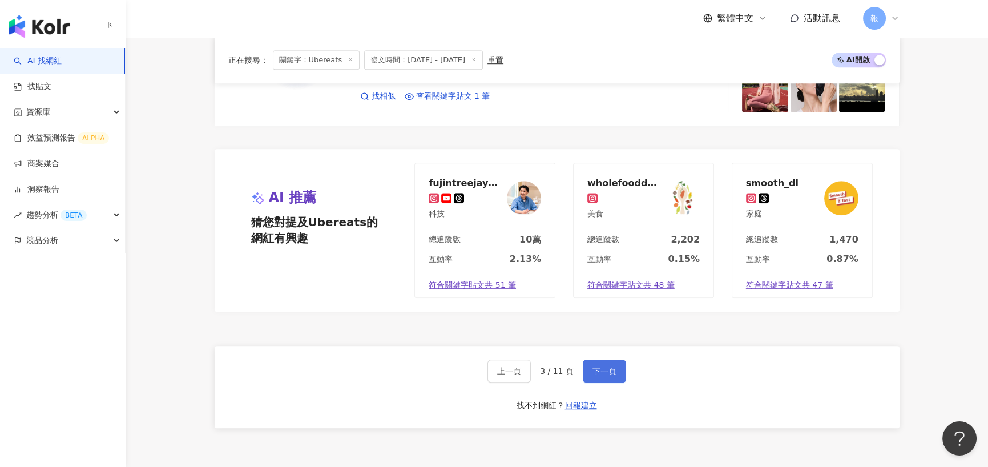
click at [594, 367] on span "下一頁" at bounding box center [605, 371] width 24 height 9
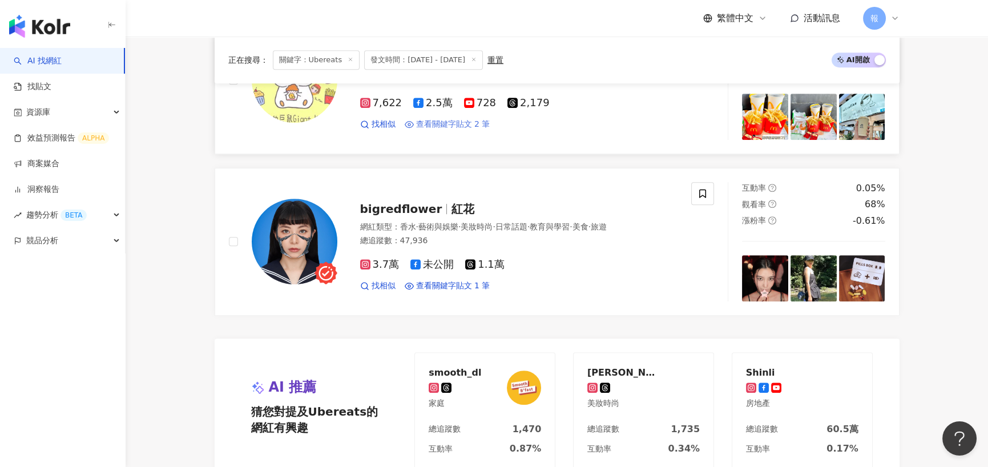
scroll to position [1873, 0]
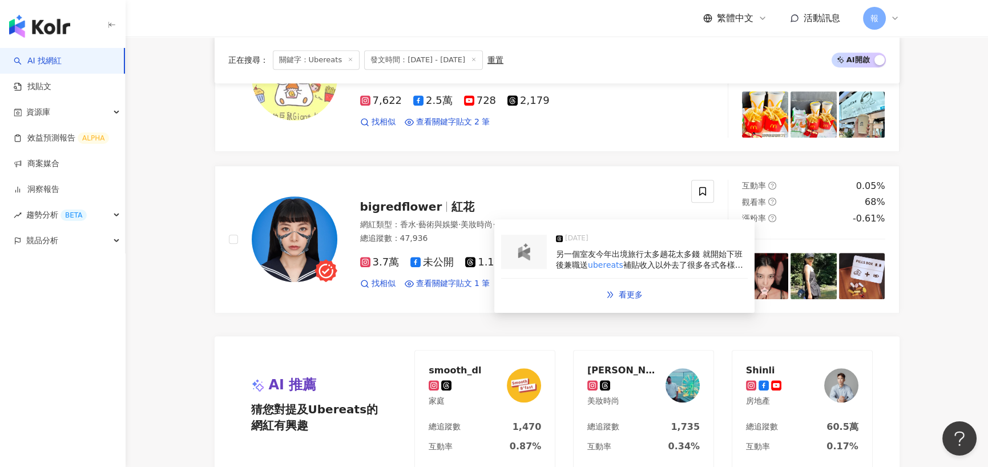
click at [645, 256] on span "另一個室友今年出境旅行太多趟花太多錢 就開始下班後兼職送" at bounding box center [649, 259] width 186 height 21
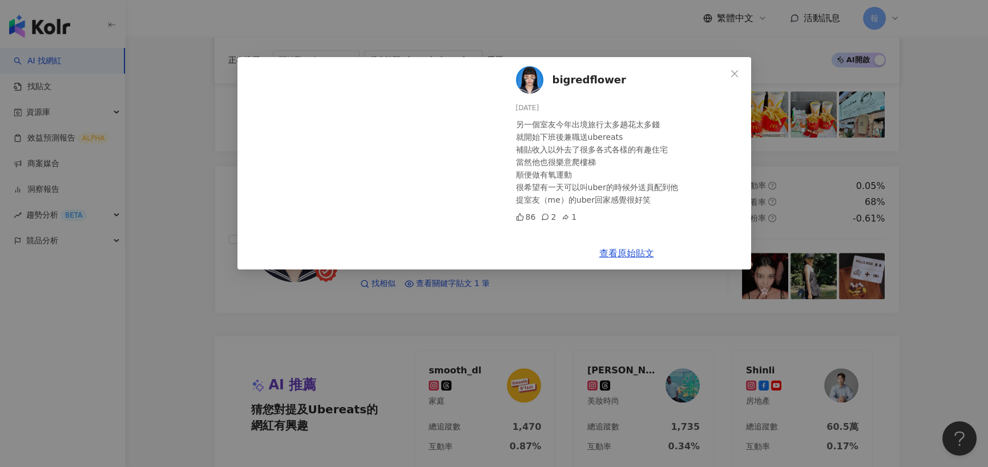
click at [204, 193] on div "bigredflower [DATE] 另一個室友今年出境旅行太多趟花太多錢 就開始下班後兼職送ubereats 補貼收入以外去了很多各式各樣的有趣住宅 當然…" at bounding box center [494, 233] width 988 height 467
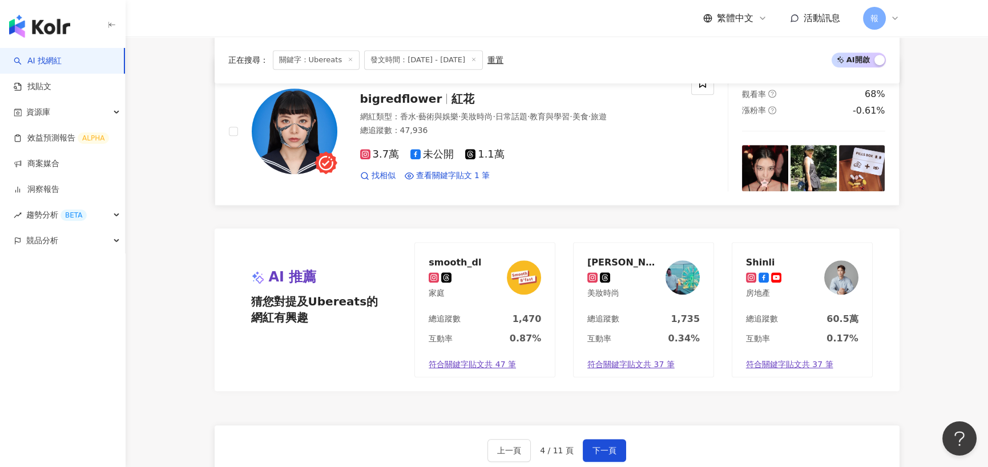
scroll to position [2159, 0]
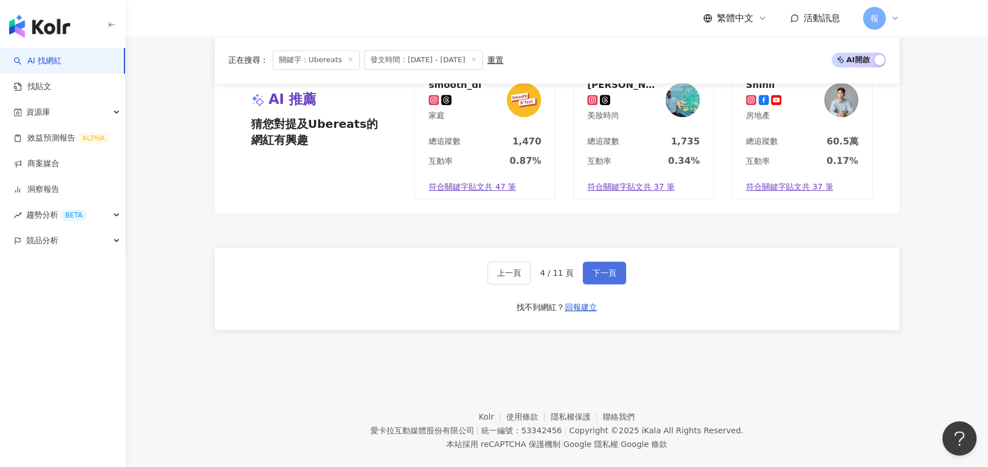
click at [606, 262] on button "下一頁" at bounding box center [604, 272] width 43 height 23
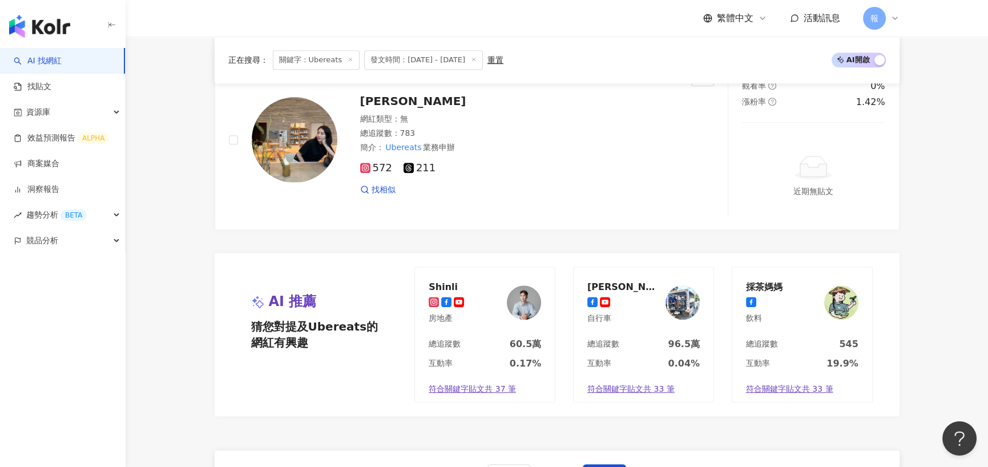
scroll to position [2112, 0]
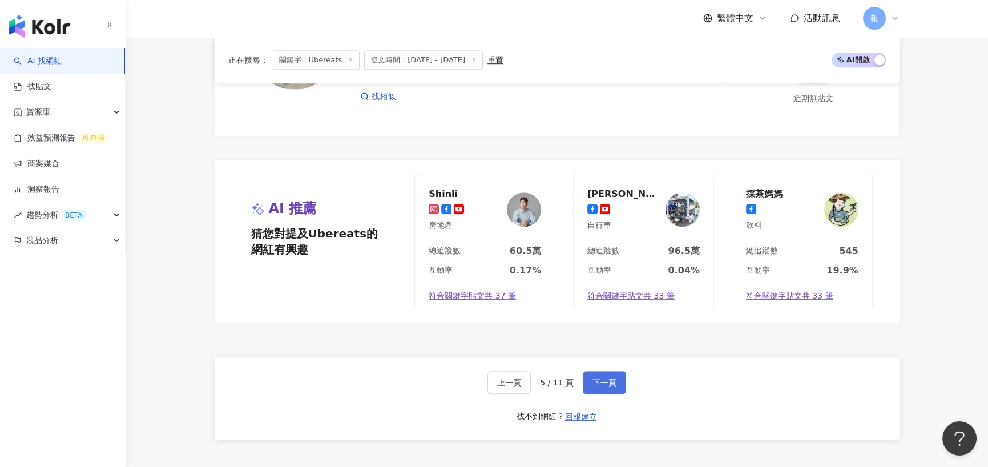
click at [620, 373] on button "下一頁" at bounding box center [604, 382] width 43 height 23
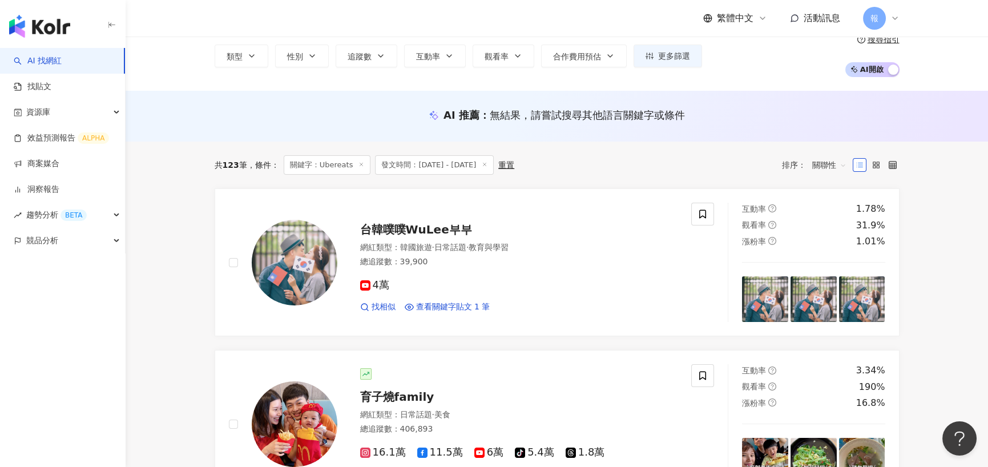
scroll to position [228, 0]
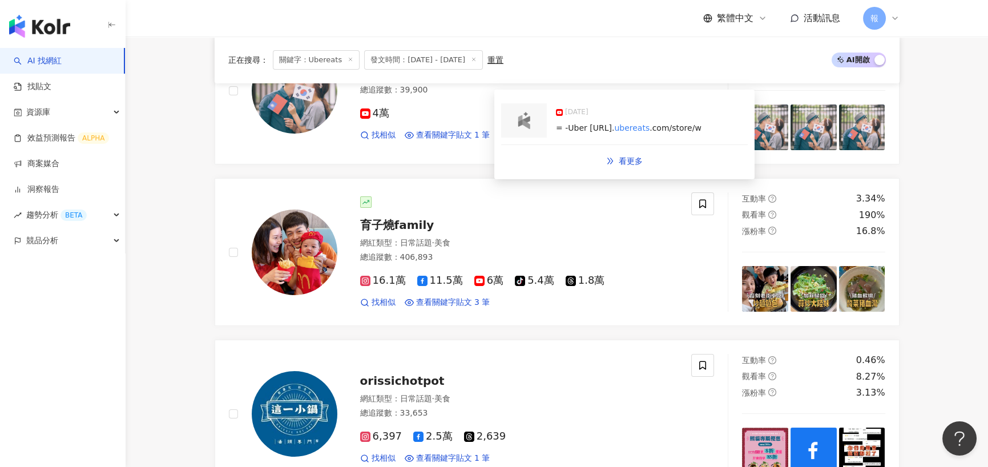
click at [614, 127] on span "= -Uber [URL]." at bounding box center [585, 127] width 58 height 9
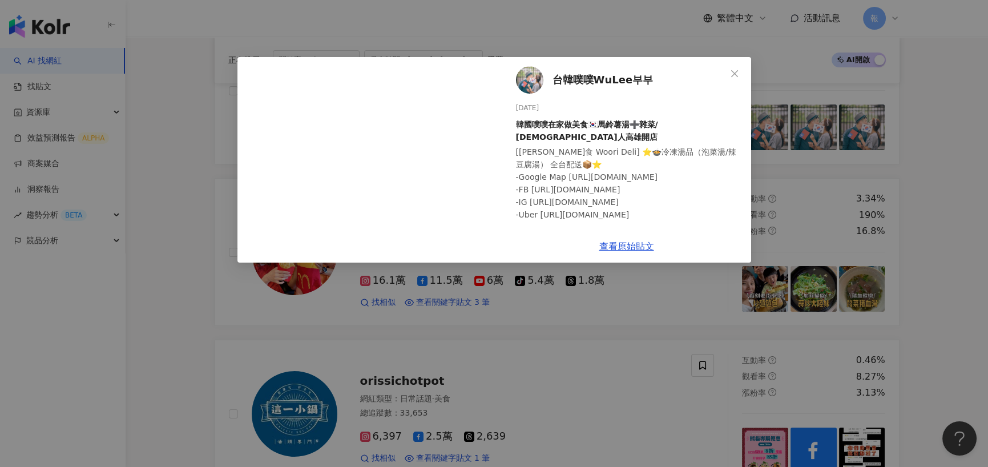
click at [179, 191] on div "台韓噗噗WuLee부부 [DATE] 韓國噗噗在家做美食🇰🇷馬鈴薯湯➕雜菜/ 韓國人高雄開店 [[PERSON_NAME]食 Woori Deli] ⭐️🍲冷…" at bounding box center [494, 233] width 988 height 467
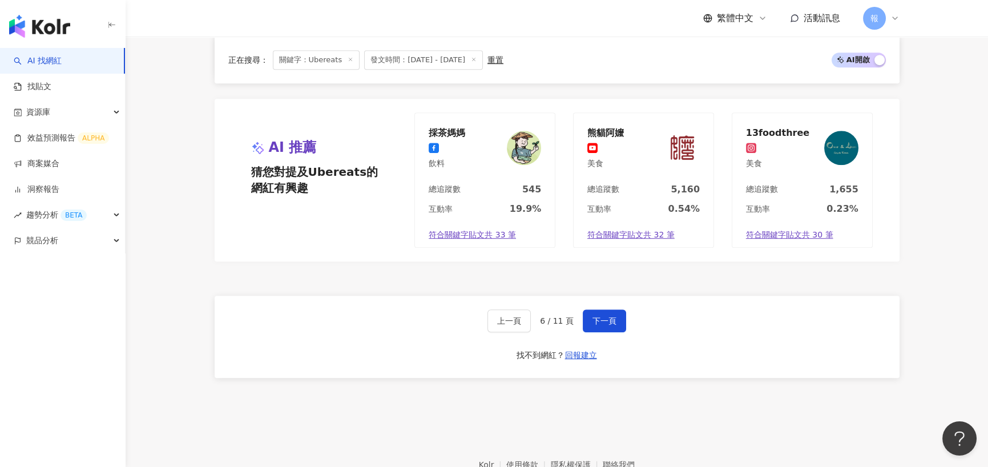
scroll to position [2112, 0]
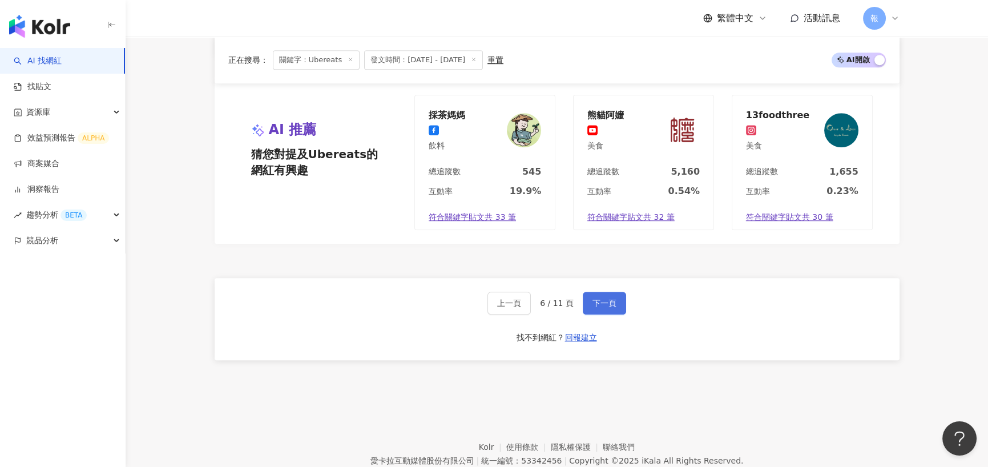
click at [619, 308] on button "下一頁" at bounding box center [604, 303] width 43 height 23
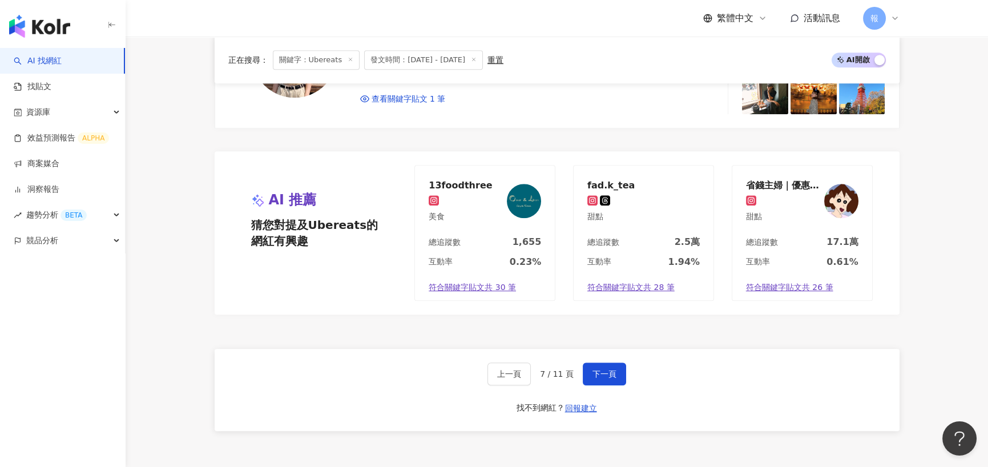
scroll to position [2129, 0]
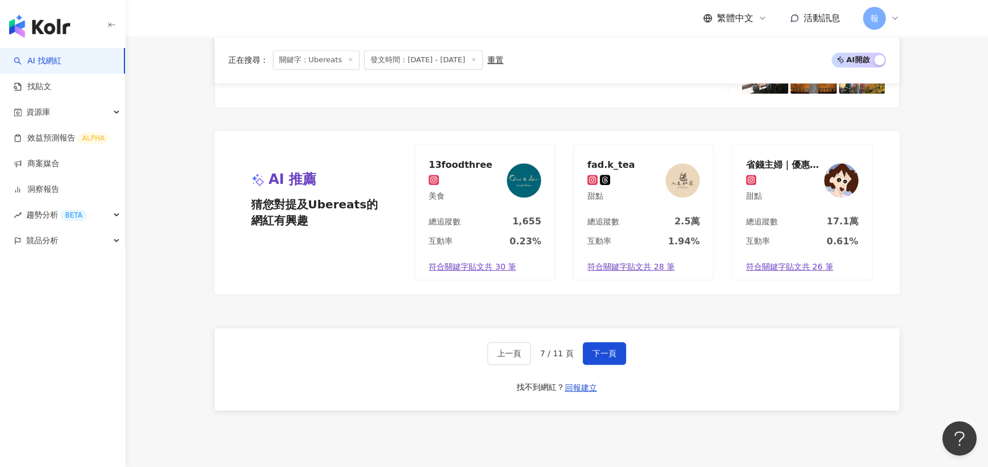
click at [595, 343] on div "上一頁 7 / 11 頁 下一頁 找不到網紅？ 回報建立" at bounding box center [557, 369] width 685 height 82
click at [597, 355] on span "下一頁" at bounding box center [605, 353] width 24 height 9
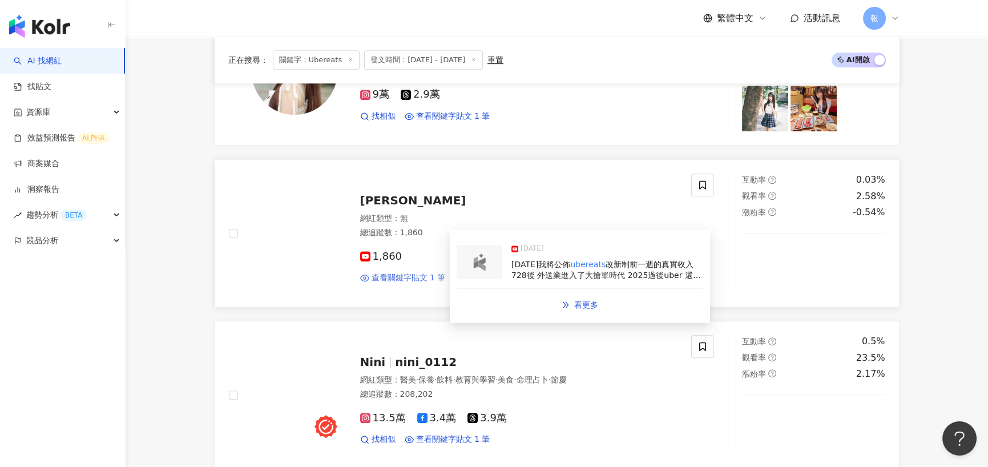
scroll to position [1913, 0]
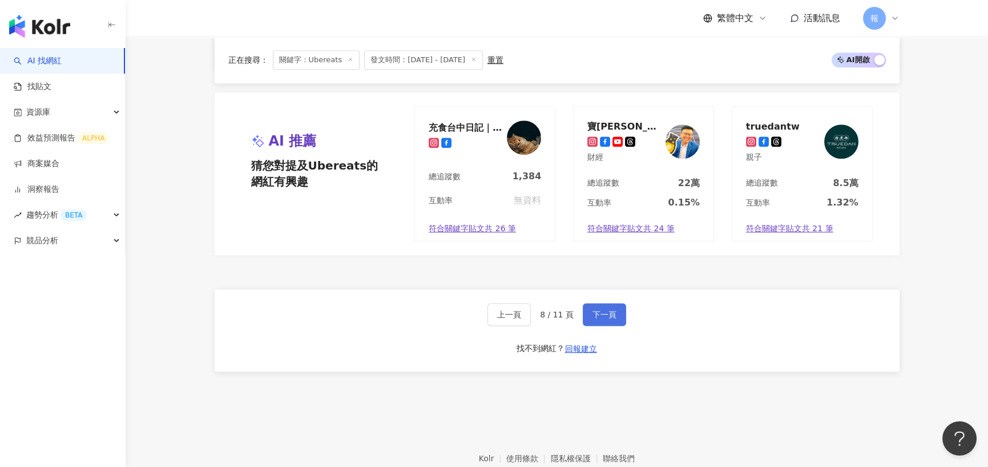
click at [599, 316] on span "下一頁" at bounding box center [605, 314] width 24 height 9
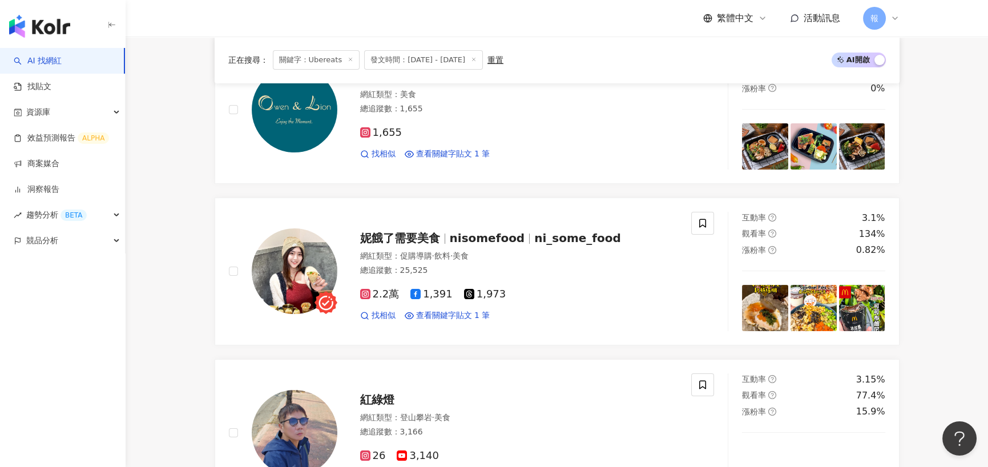
scroll to position [2135, 0]
